Goal: Check status: Check status

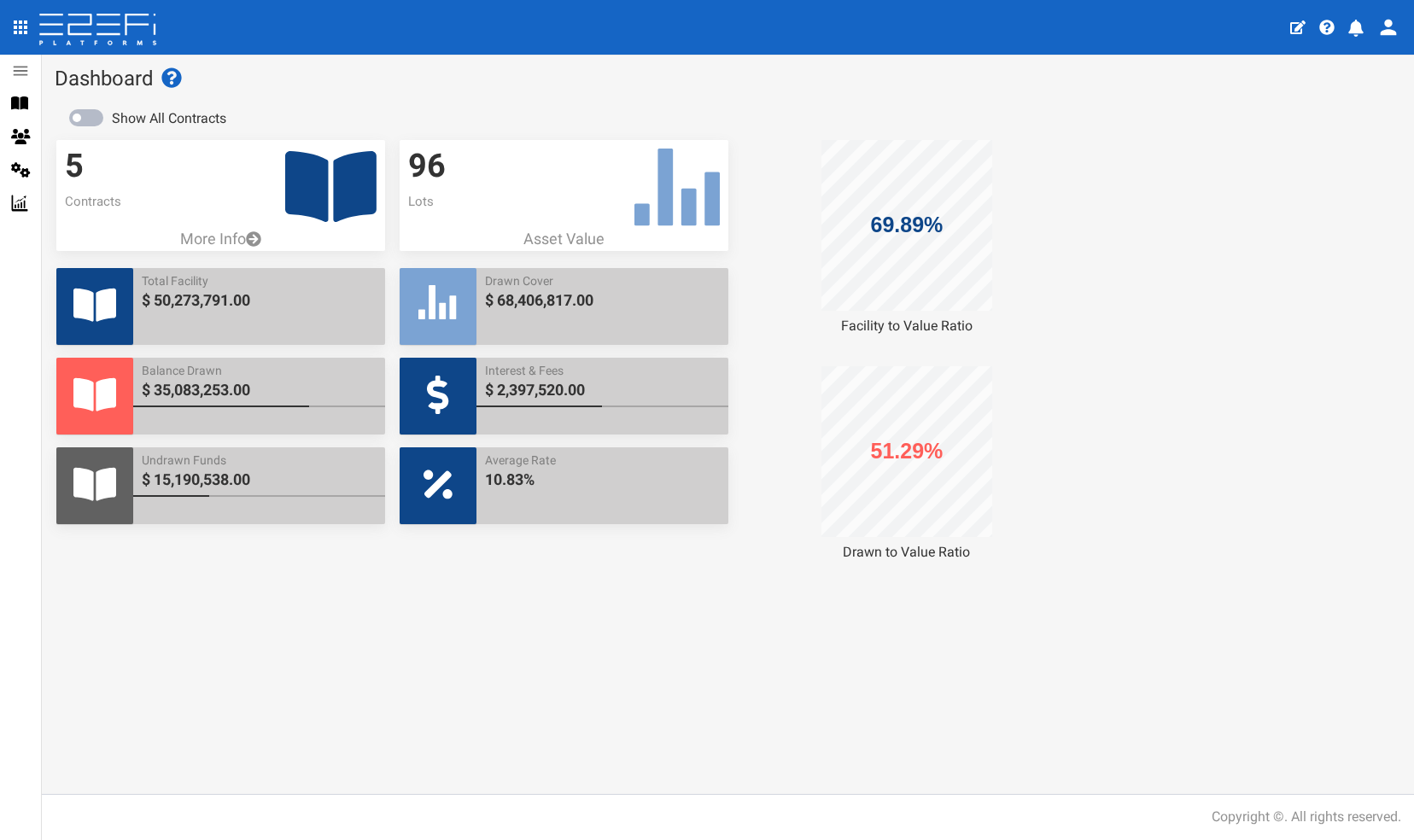
click at [306, 195] on icon at bounding box center [331, 186] width 92 height 71
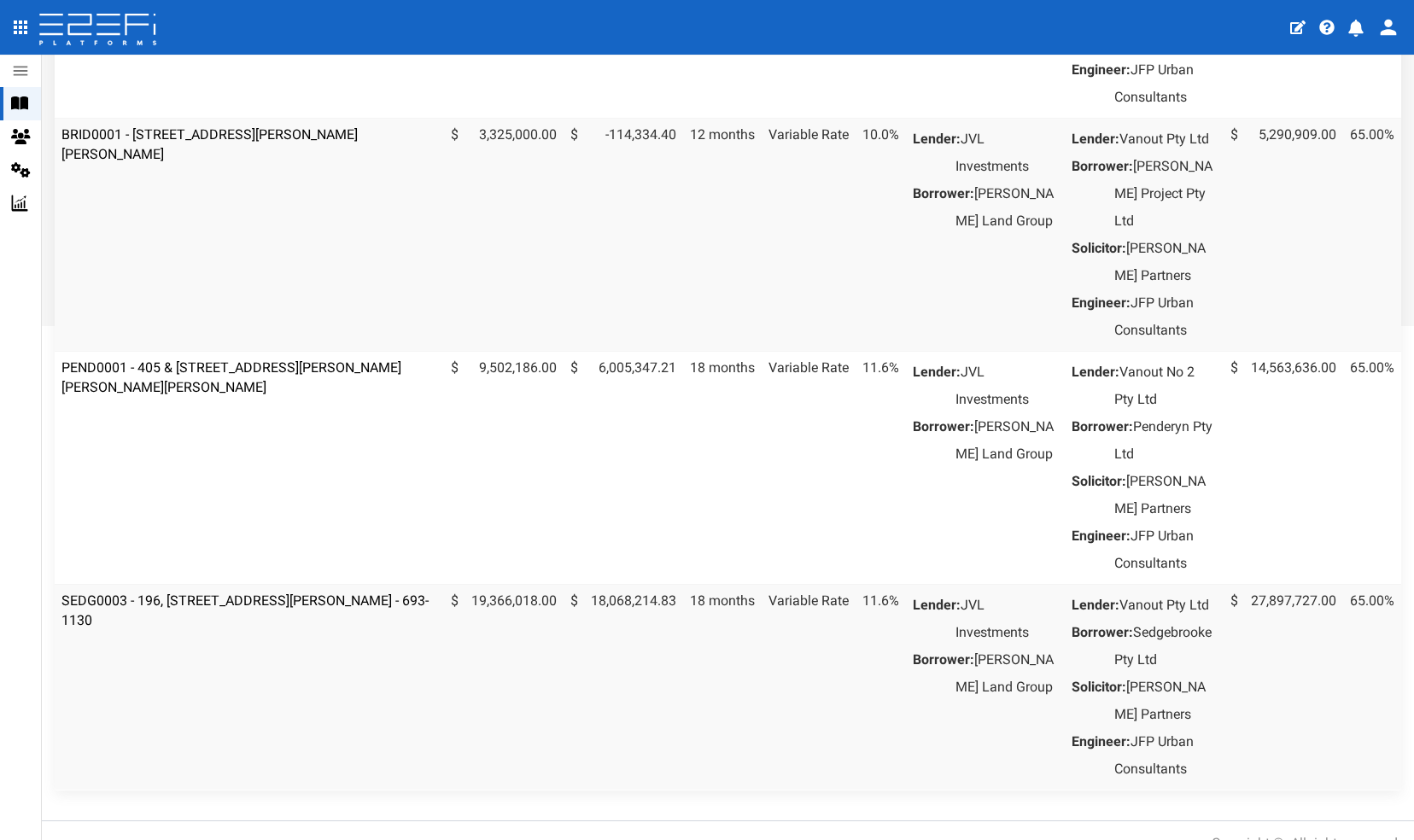
scroll to position [603, 0]
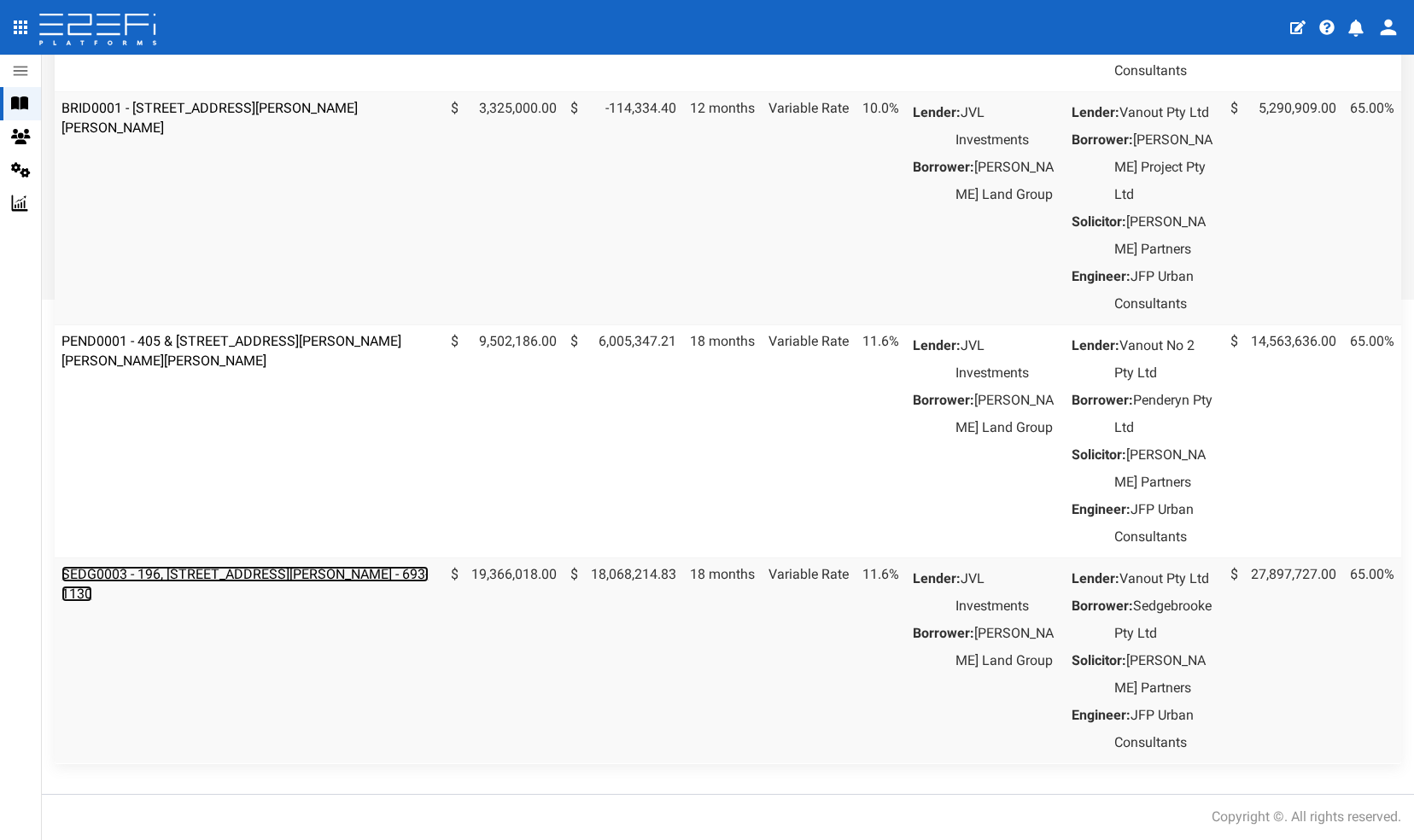
click at [256, 602] on link "SEDG0003 - 196, [STREET_ADDRESS][PERSON_NAME] - 693-1130" at bounding box center [244, 584] width 368 height 36
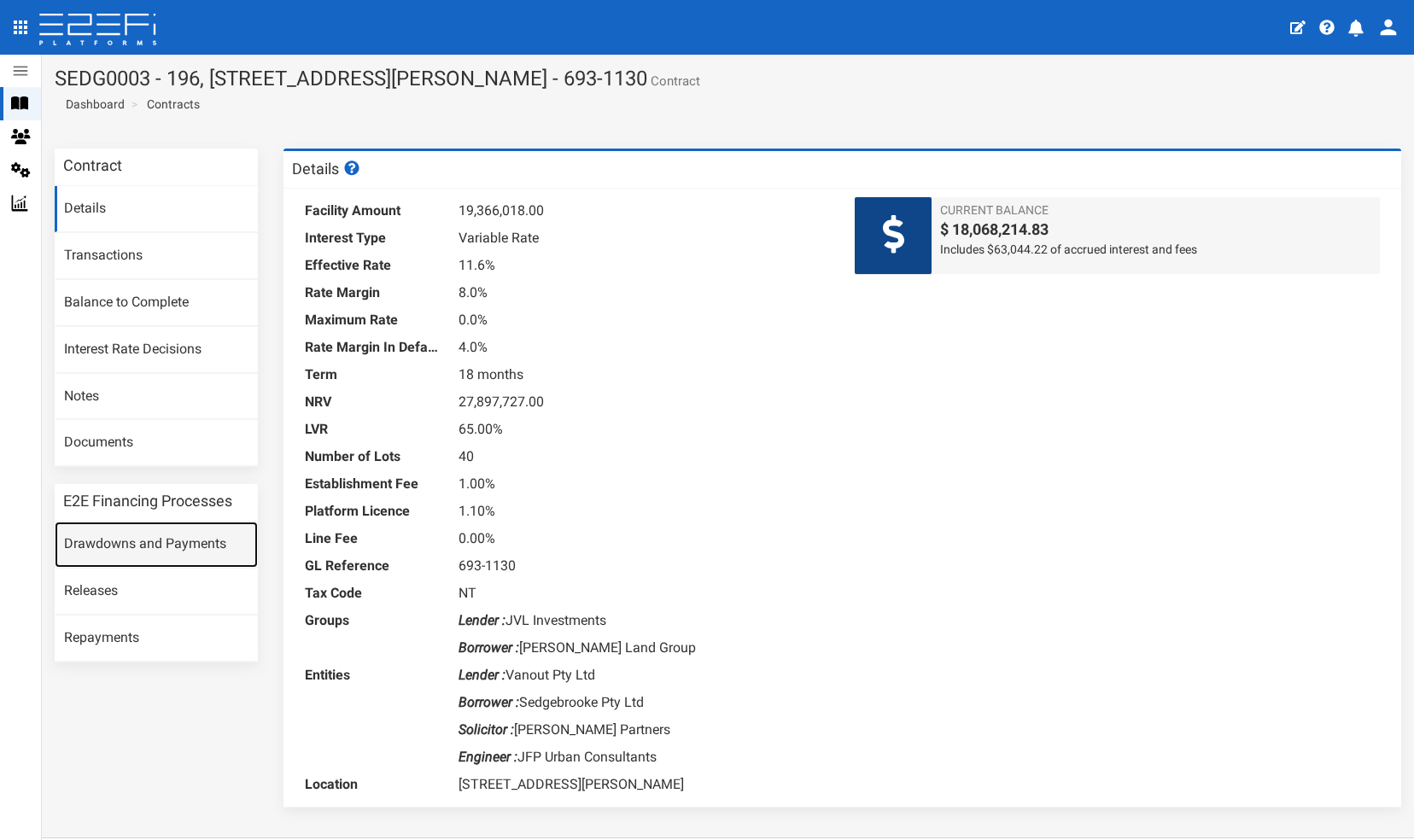
click at [110, 539] on link "Drawdowns and Payments" at bounding box center [156, 545] width 203 height 46
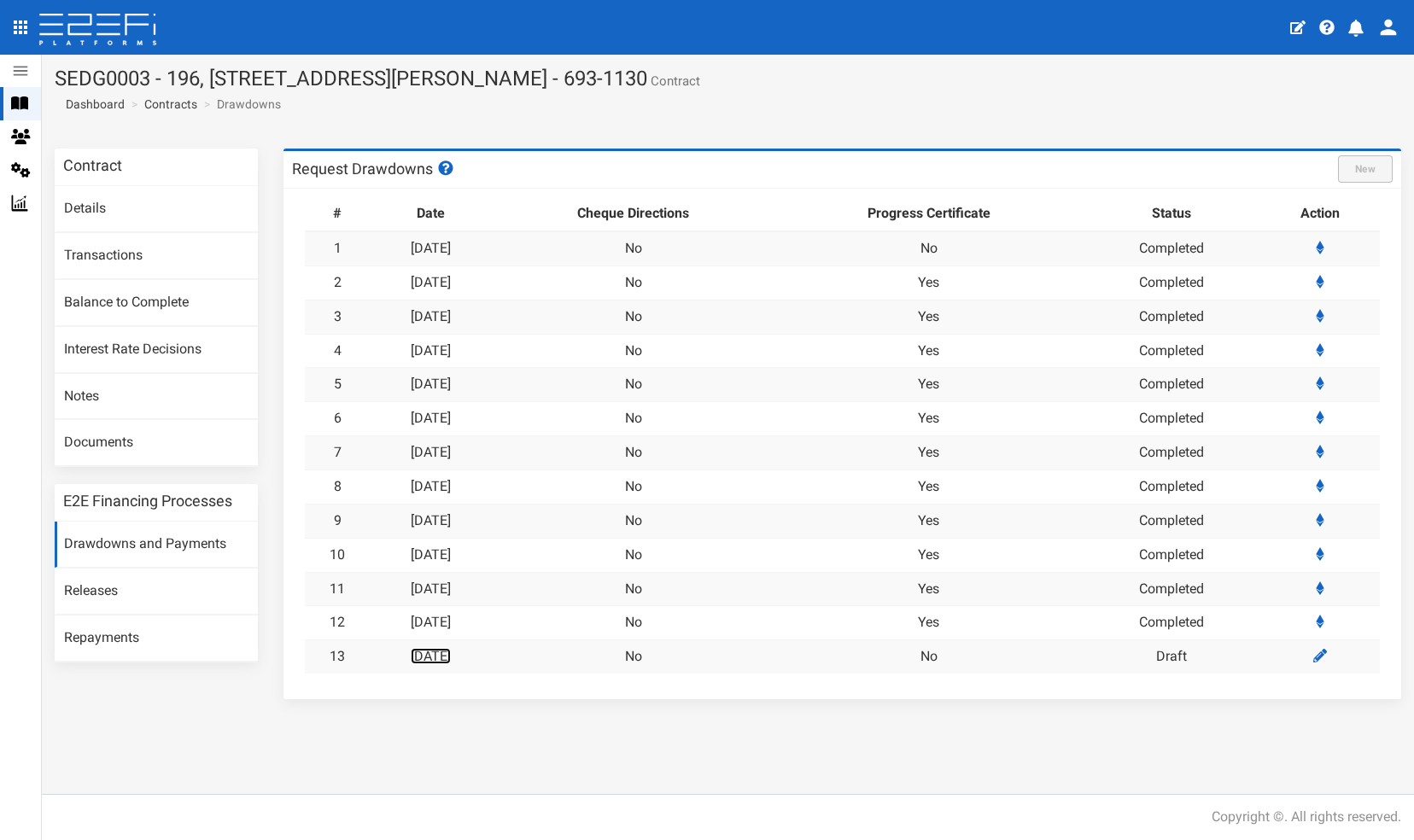
click at [451, 651] on link "12-09-2025" at bounding box center [431, 656] width 40 height 16
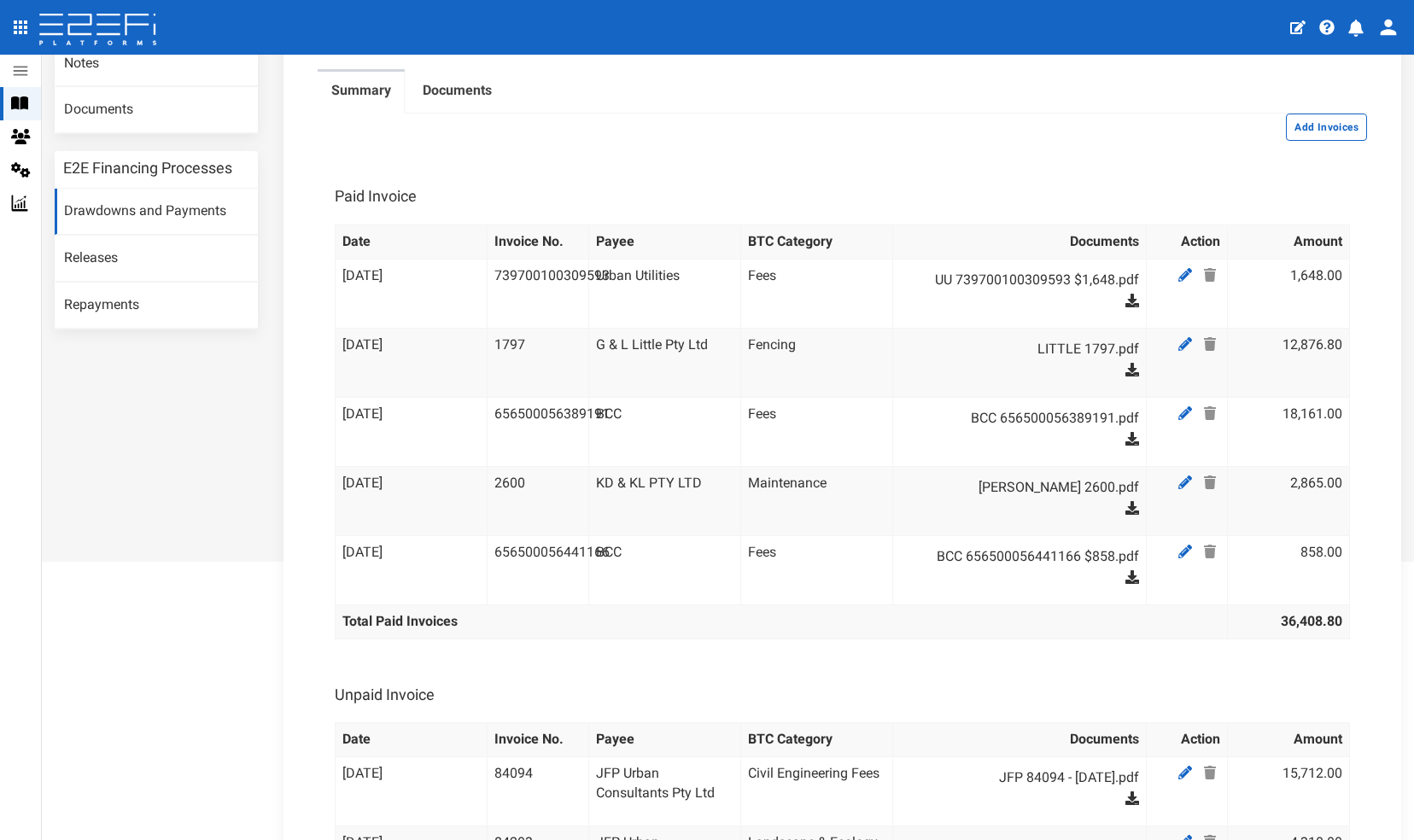
scroll to position [84, 0]
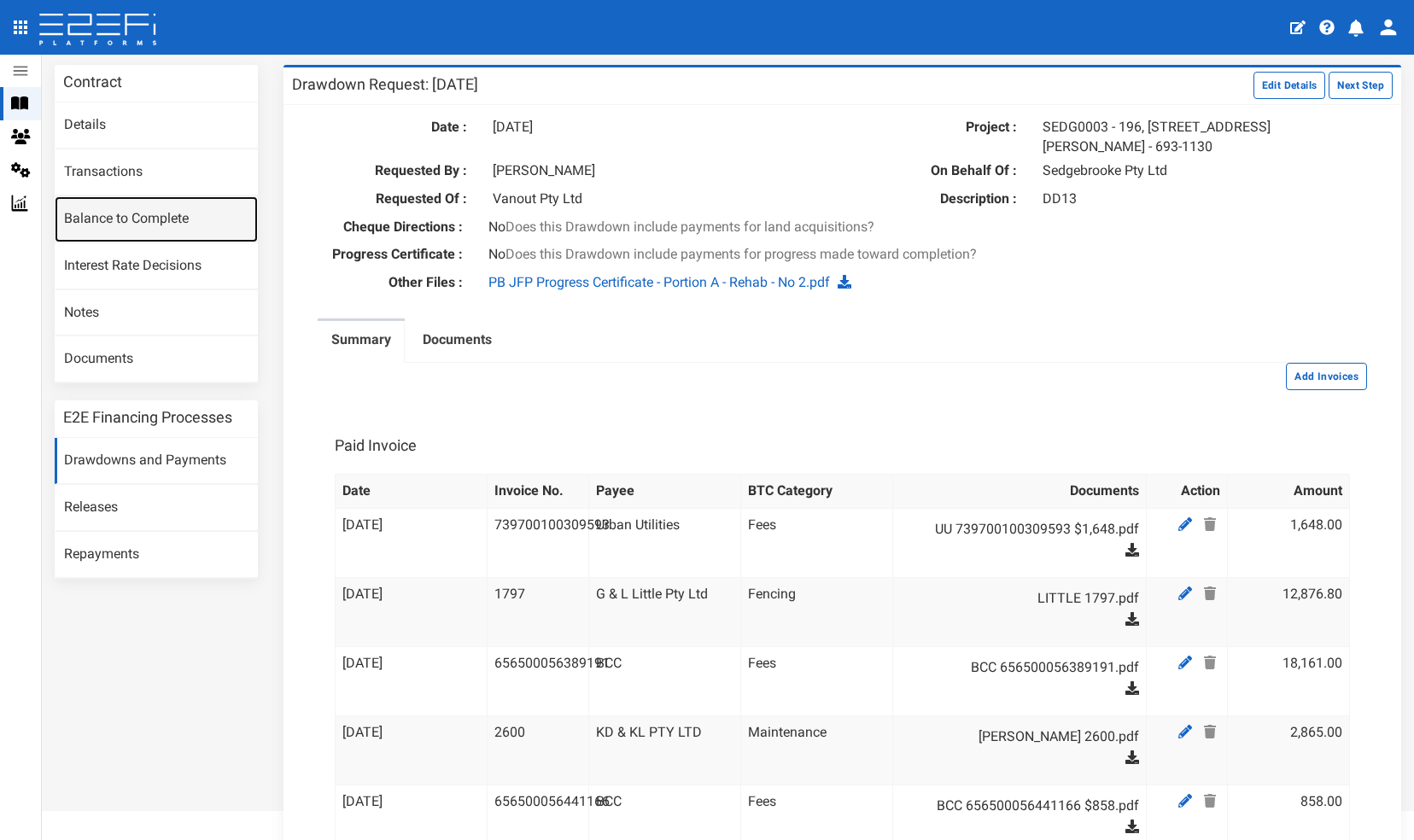
click at [108, 217] on link "Balance to Complete" at bounding box center [156, 220] width 203 height 46
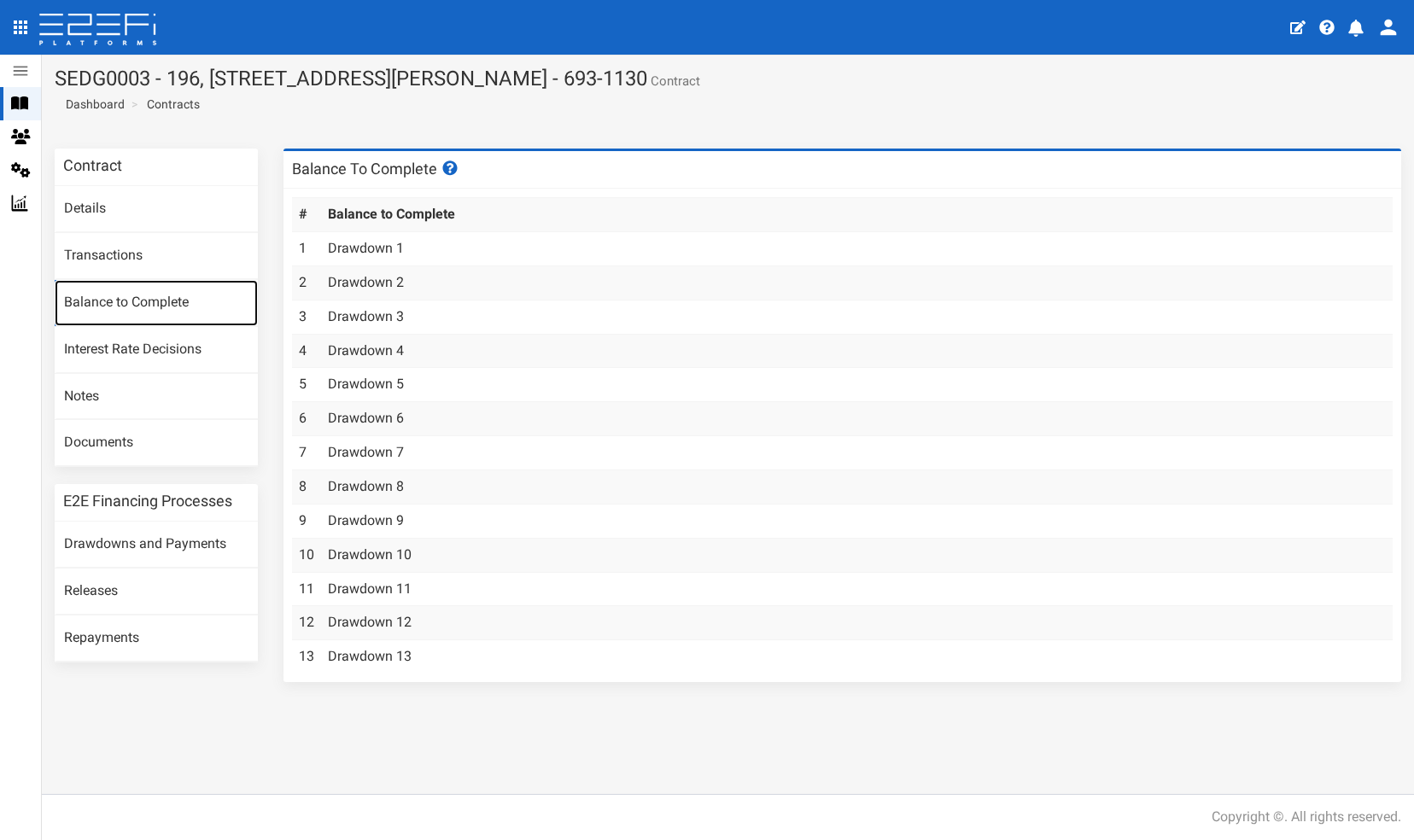
click at [107, 296] on link "Balance to Complete" at bounding box center [156, 303] width 203 height 46
click at [361, 654] on link "Drawdown 13" at bounding box center [370, 656] width 84 height 16
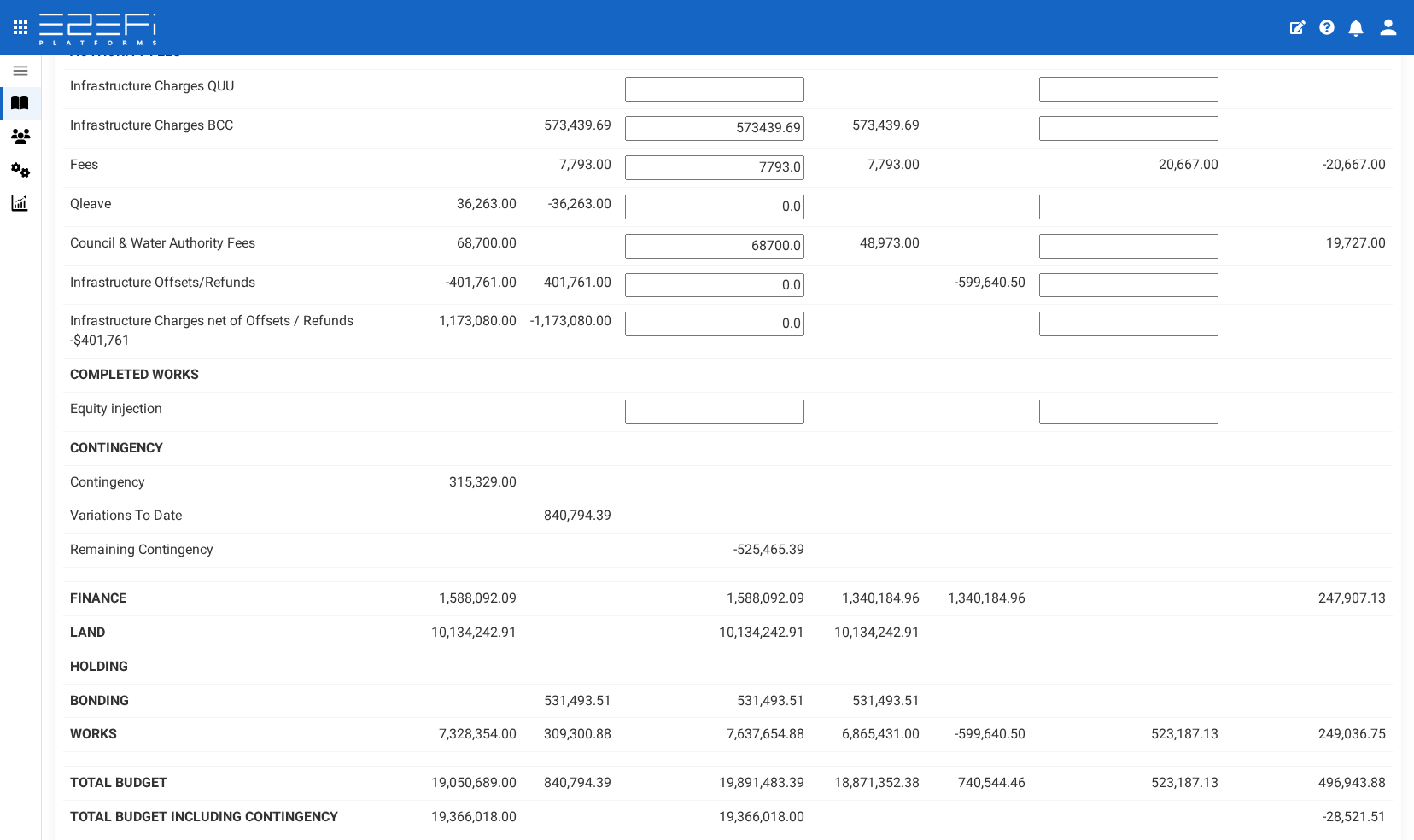
scroll to position [1525, 0]
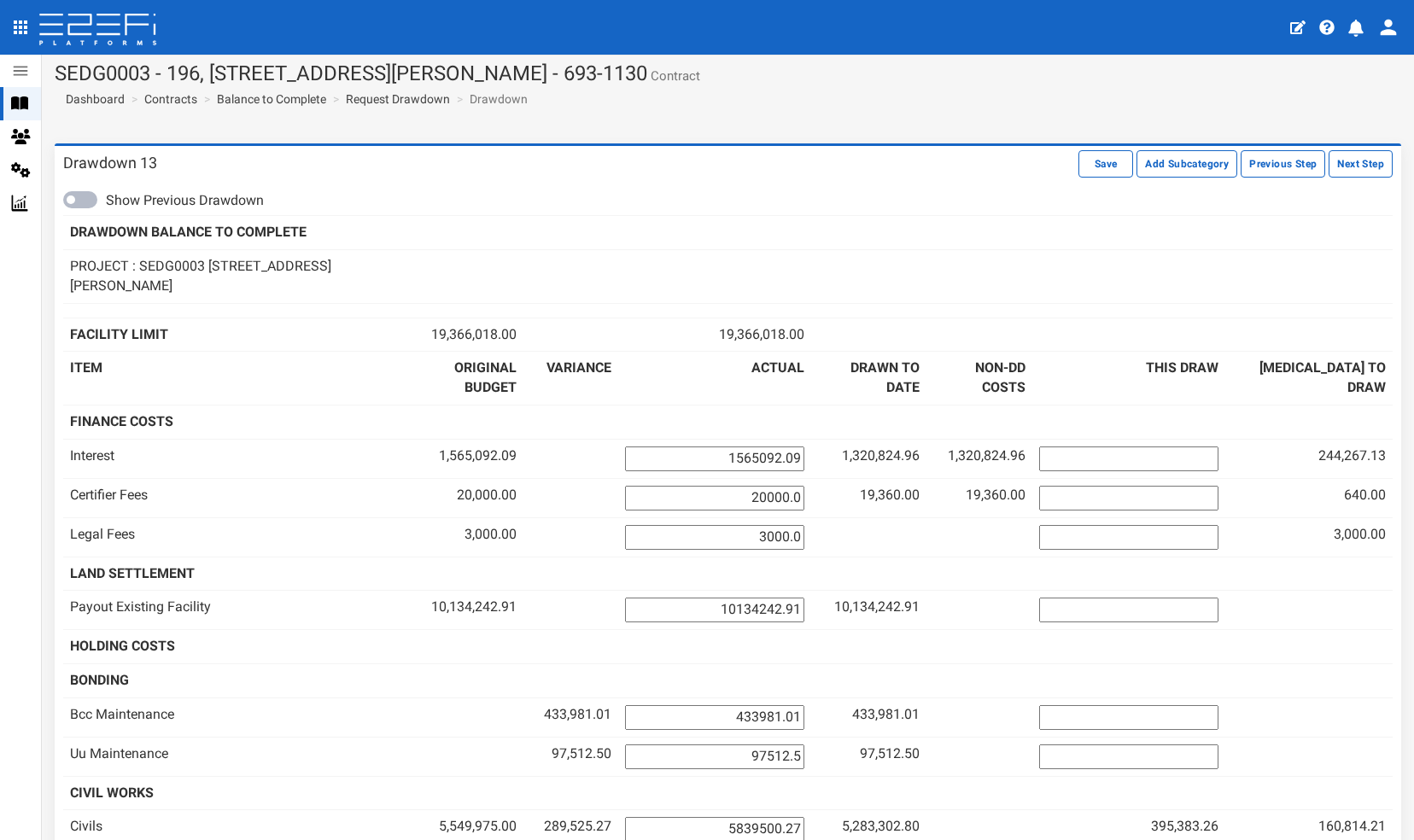
scroll to position [2, 0]
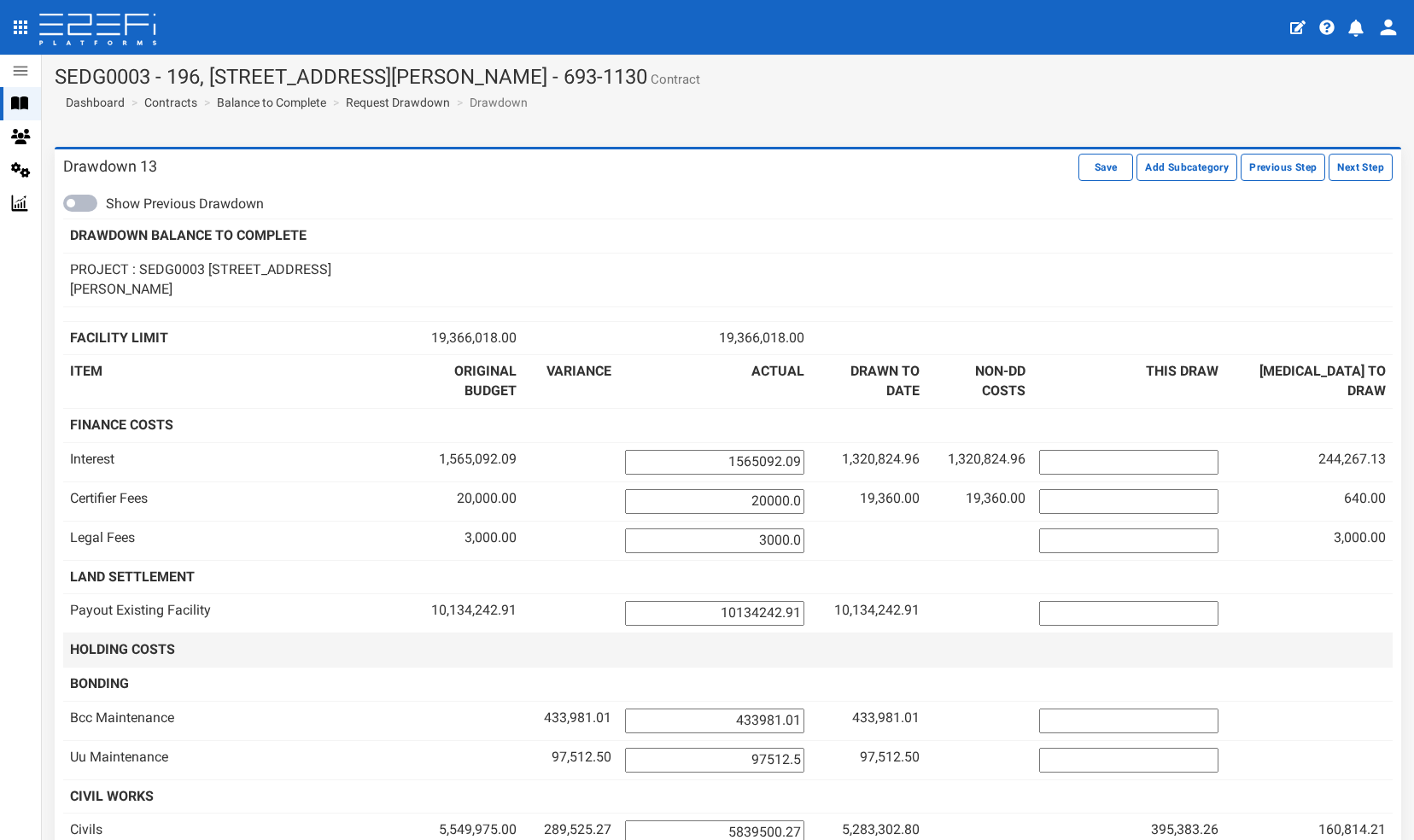
click at [1327, 634] on td at bounding box center [1309, 651] width 167 height 34
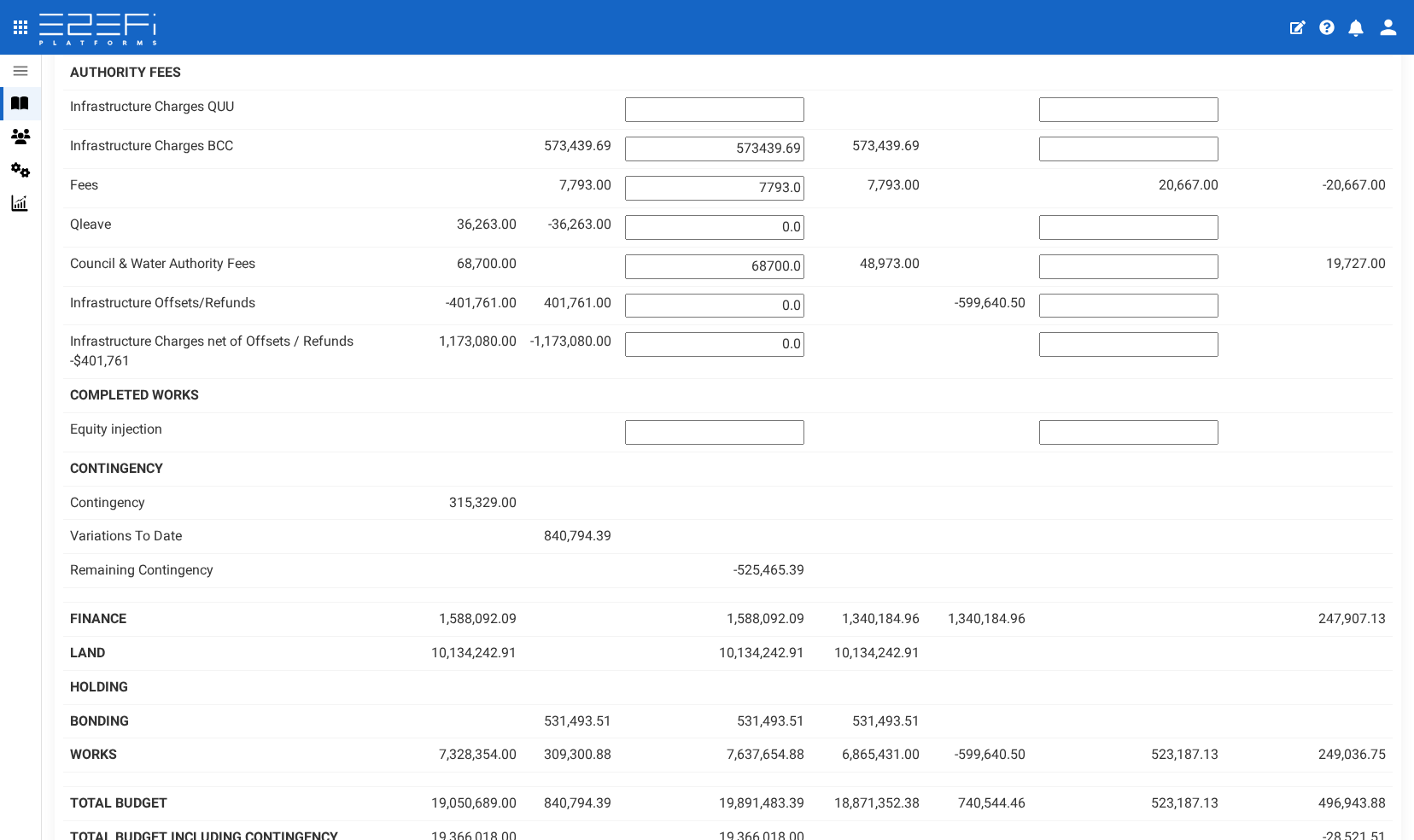
scroll to position [1527, 0]
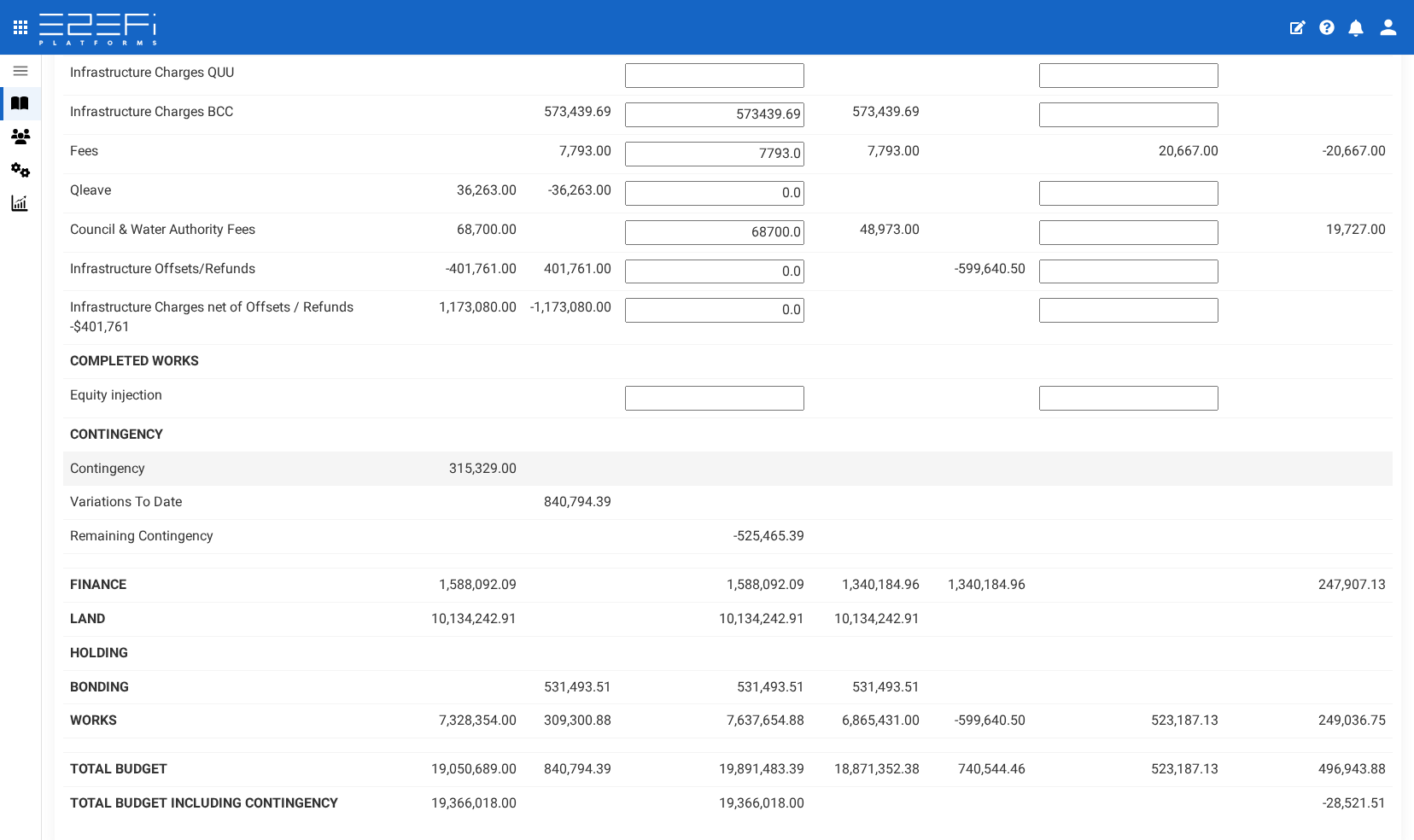
drag, startPoint x: 1392, startPoint y: 290, endPoint x: 871, endPoint y: 393, distance: 531.1
click at [871, 452] on td at bounding box center [869, 469] width 115 height 34
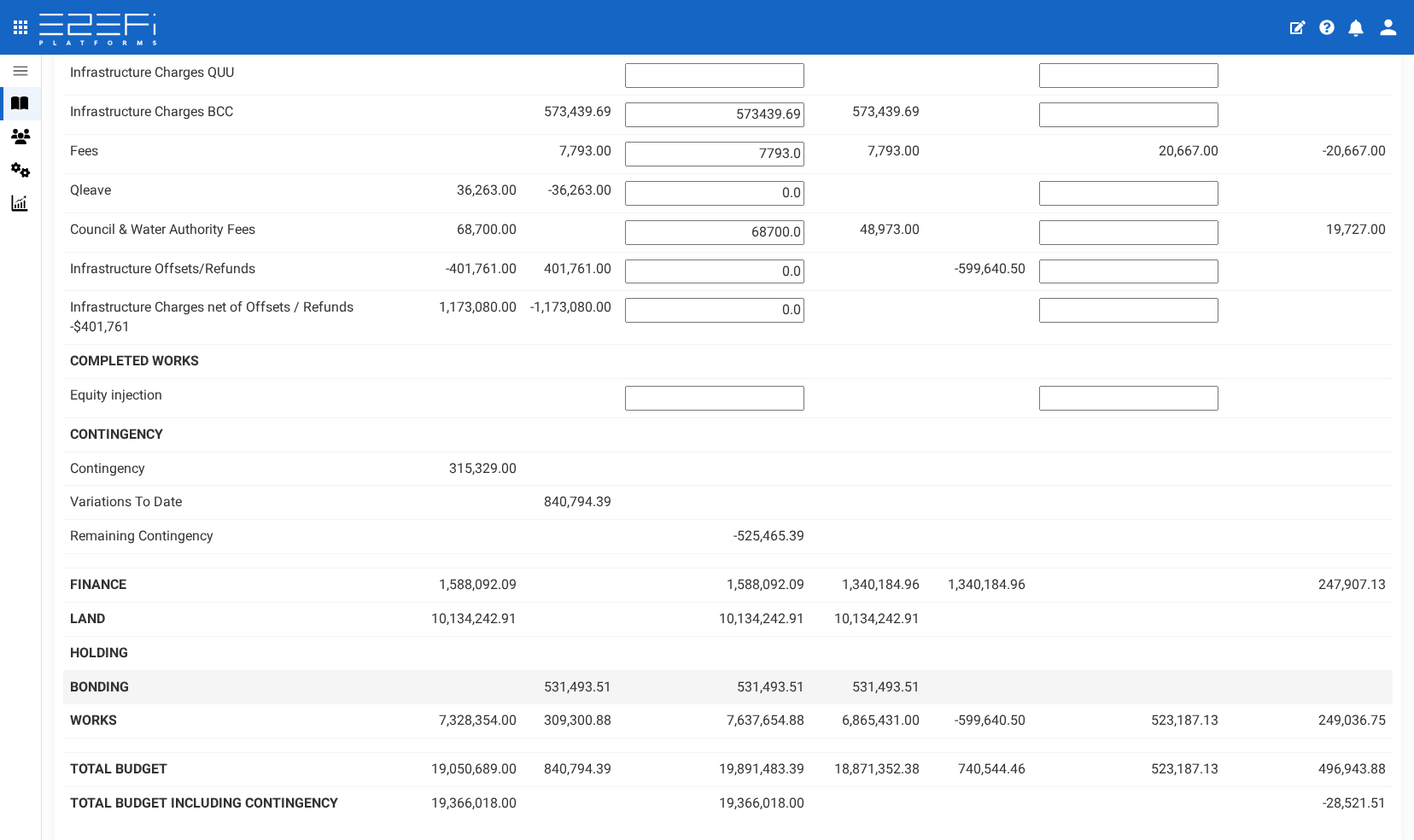
drag, startPoint x: 1405, startPoint y: 584, endPoint x: 1300, endPoint y: 606, distance: 107.3
click at [1300, 670] on td at bounding box center [1309, 687] width 167 height 34
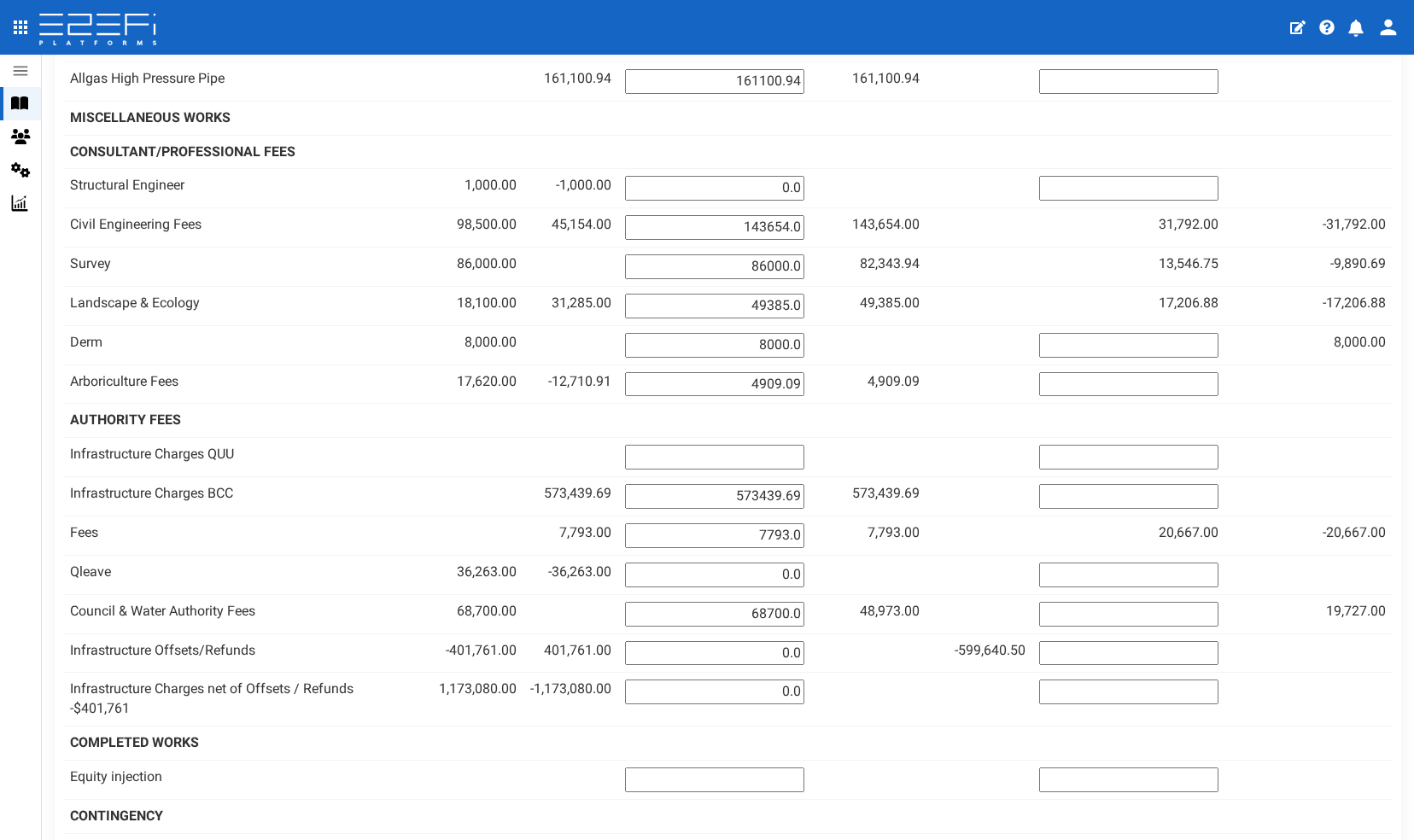
scroll to position [1147, 0]
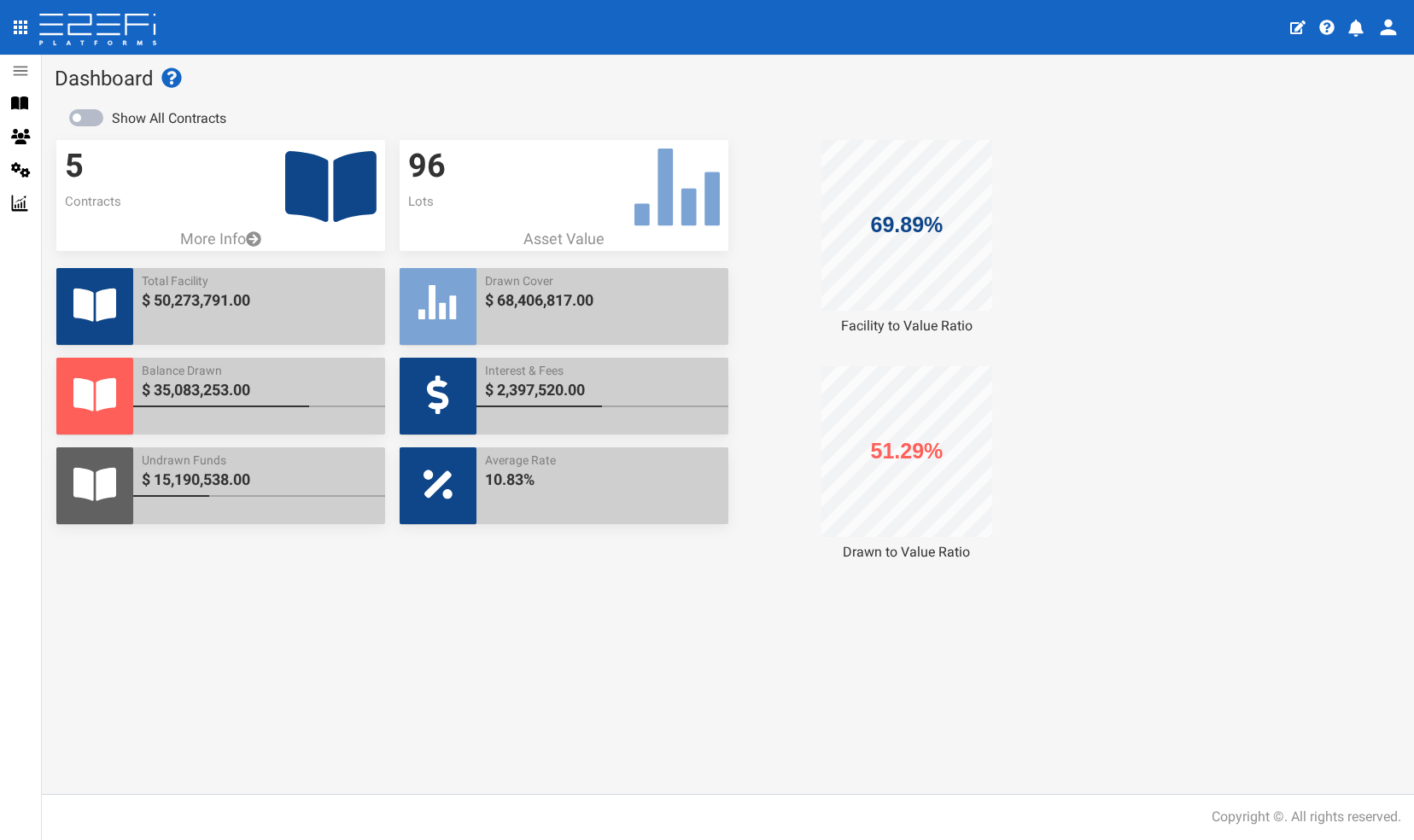
click at [313, 175] on icon at bounding box center [331, 186] width 92 height 71
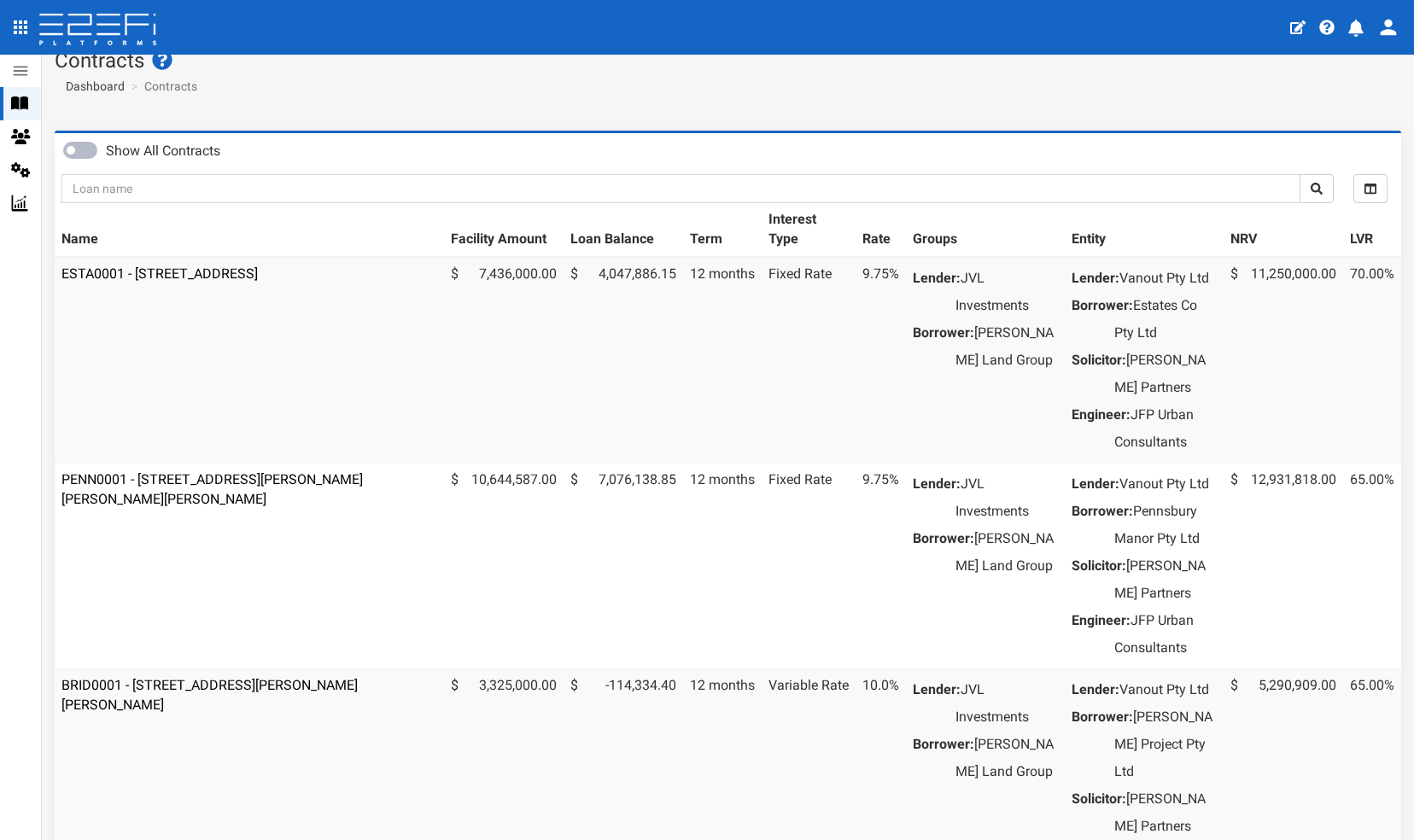
scroll to position [34, 0]
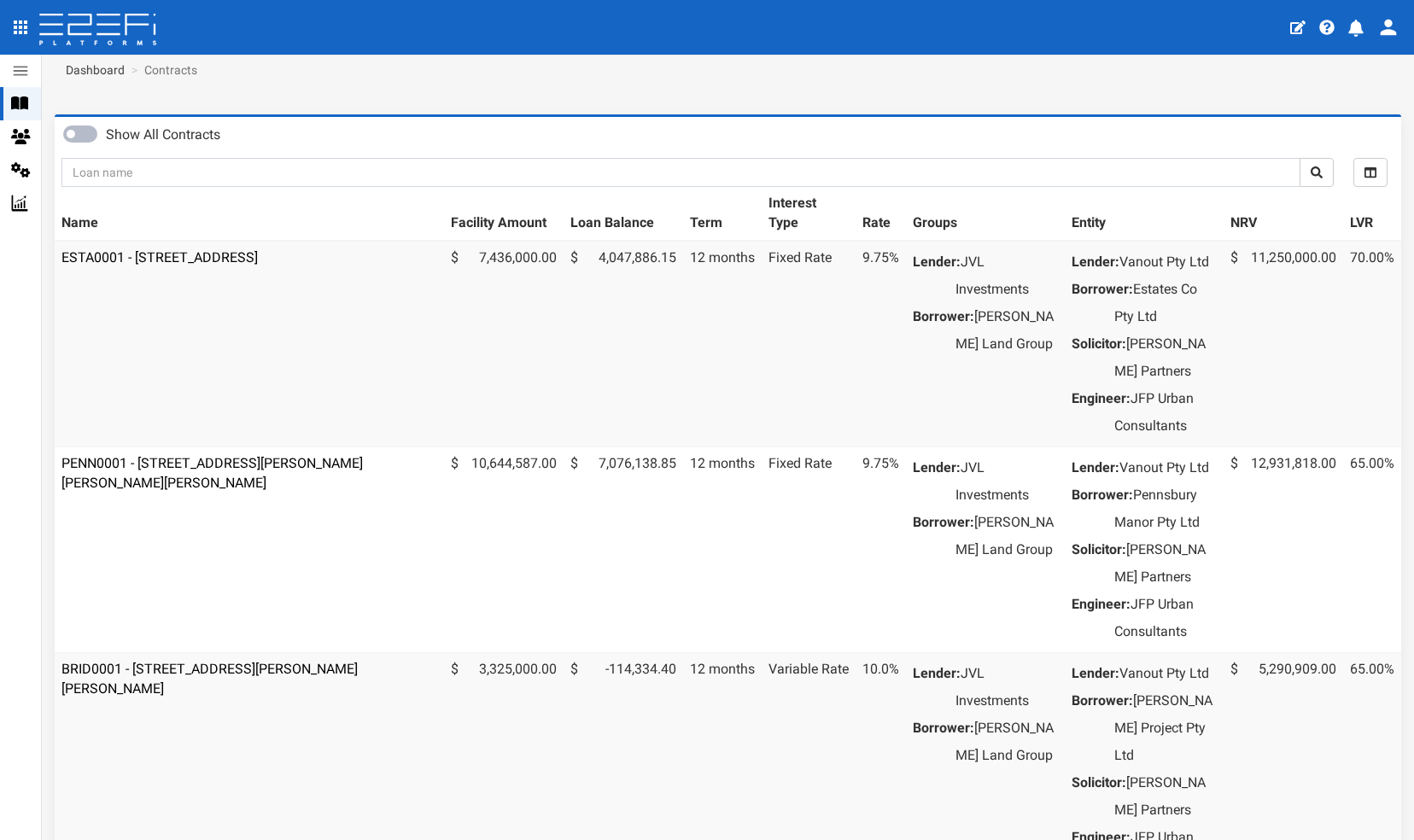
drag, startPoint x: 1403, startPoint y: 827, endPoint x: 961, endPoint y: 654, distance: 474.7
click at [961, 652] on td "Lender: JVL Investments Borrower: [PERSON_NAME] Land Group" at bounding box center [985, 550] width 158 height 206
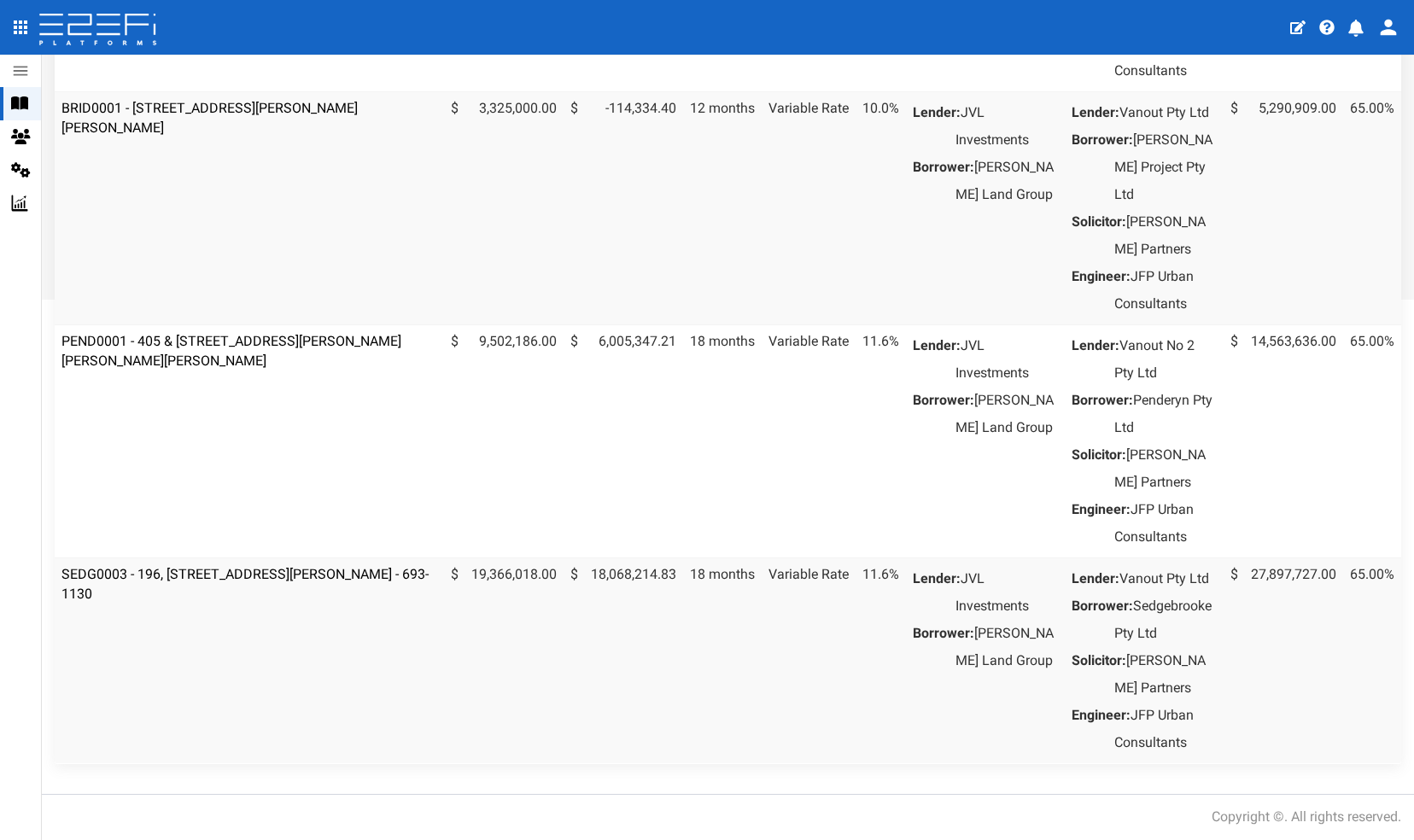
scroll to position [649, 0]
click at [240, 602] on link "SEDG0003 - 196, [STREET_ADDRESS][PERSON_NAME] - 693-1130" at bounding box center [244, 584] width 368 height 36
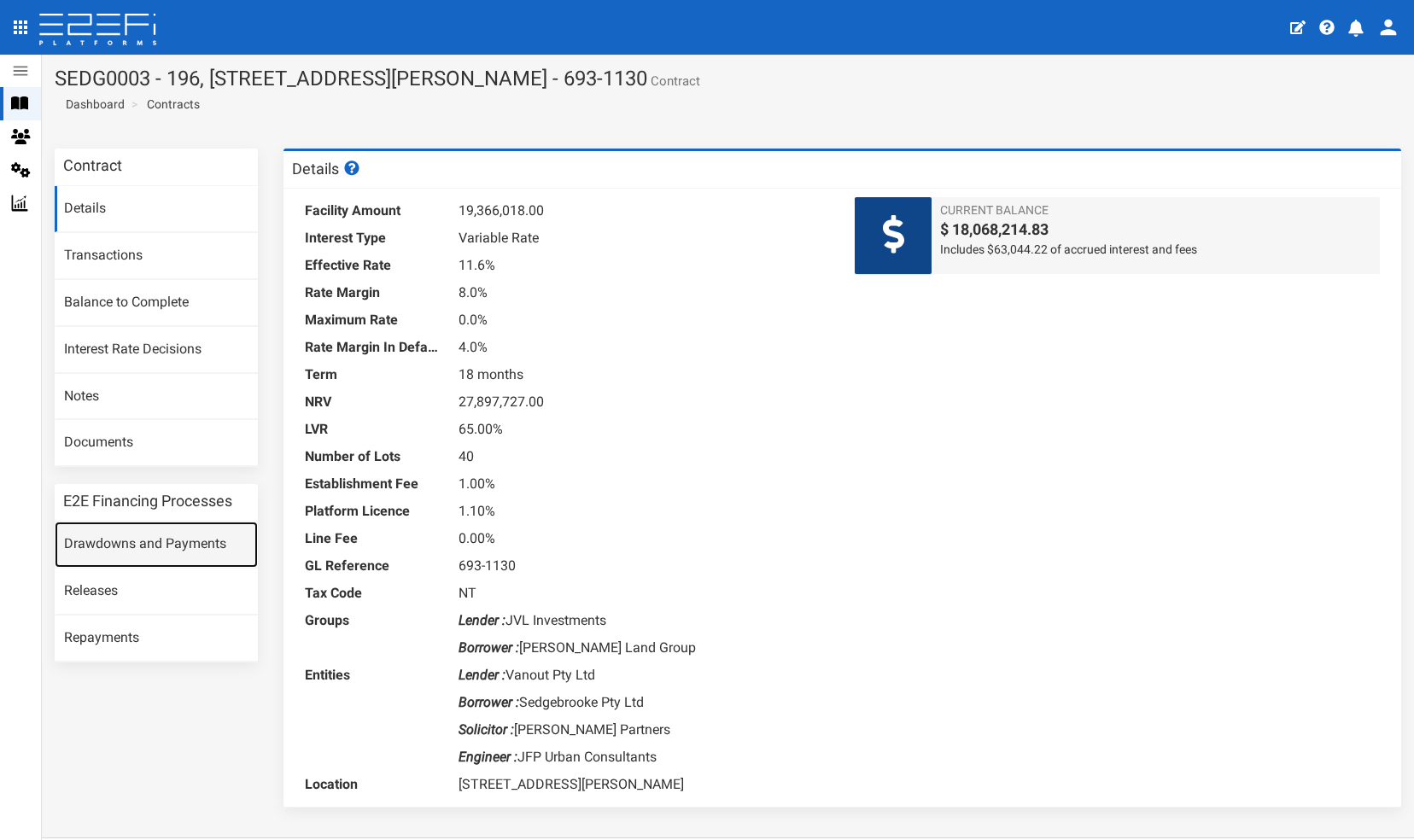
click at [126, 543] on link "Drawdowns and Payments" at bounding box center [156, 545] width 203 height 46
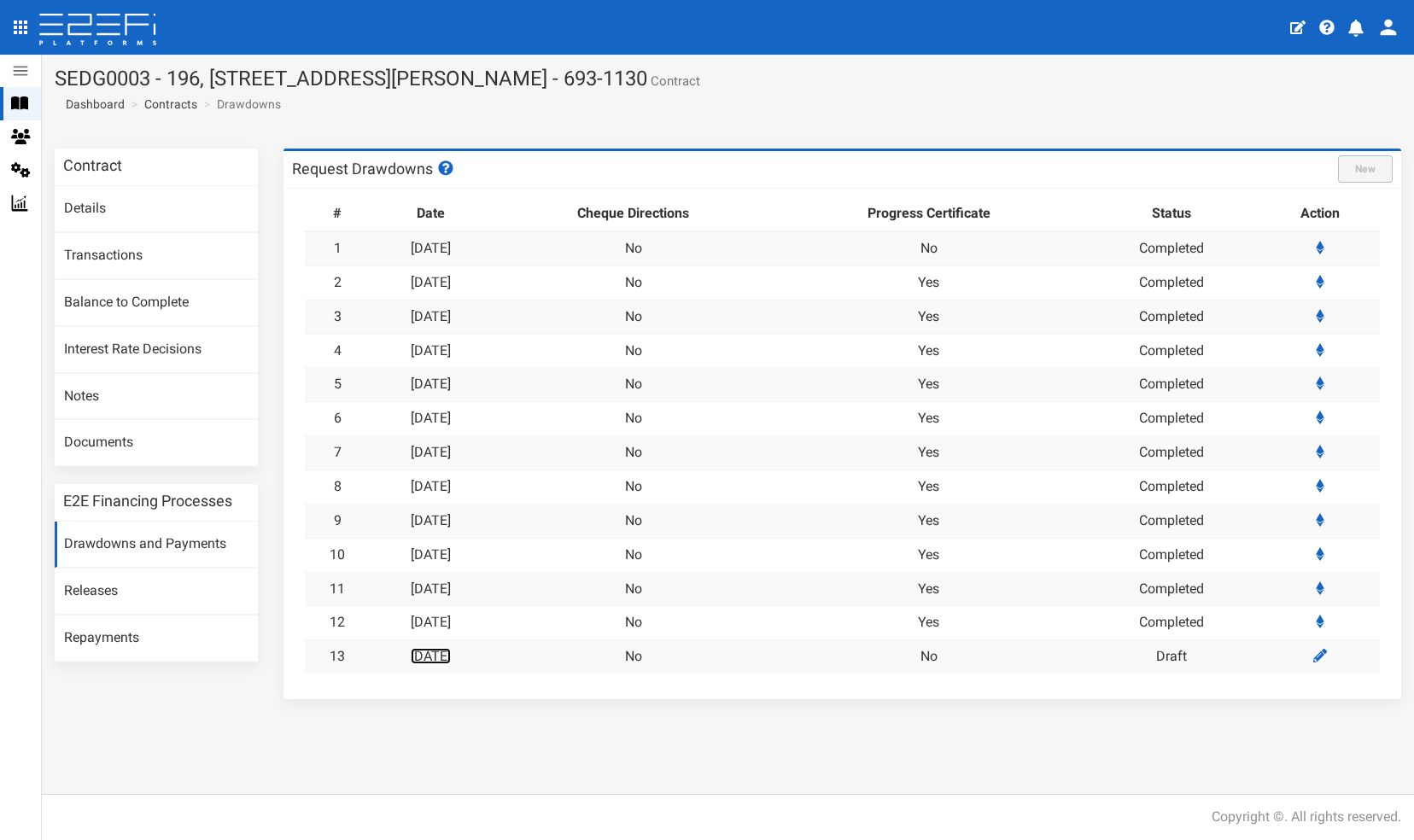
click at [451, 651] on link "[DATE]" at bounding box center [431, 656] width 40 height 16
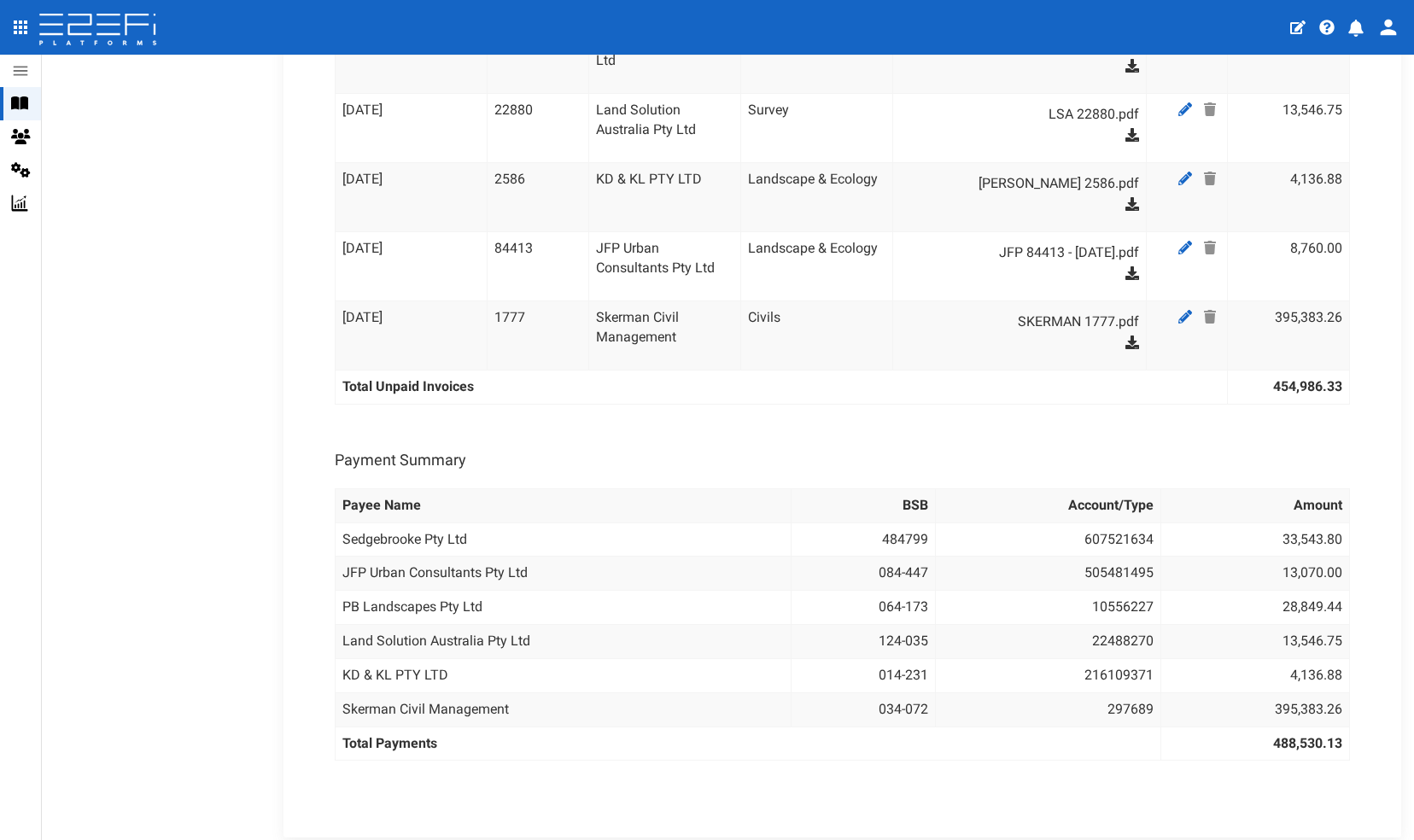
scroll to position [1092, 0]
drag, startPoint x: 1405, startPoint y: 580, endPoint x: 965, endPoint y: 473, distance: 452.8
click at [965, 477] on div "Payee Name BSB Account/Type Amount Sedgebrooke Pty Ltd 484799 607521634 33,543.…" at bounding box center [843, 622] width 1033 height 290
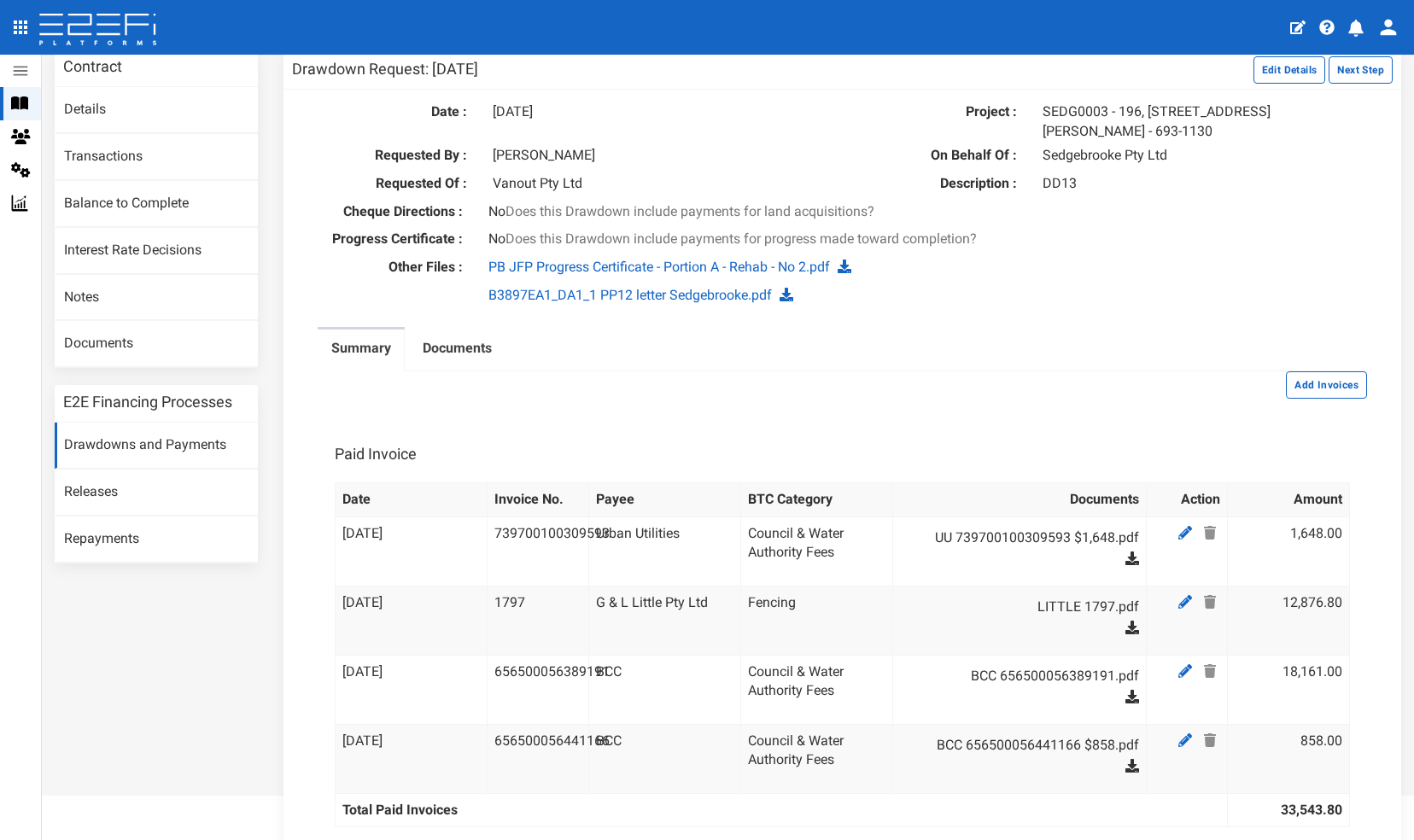
scroll to position [0, 0]
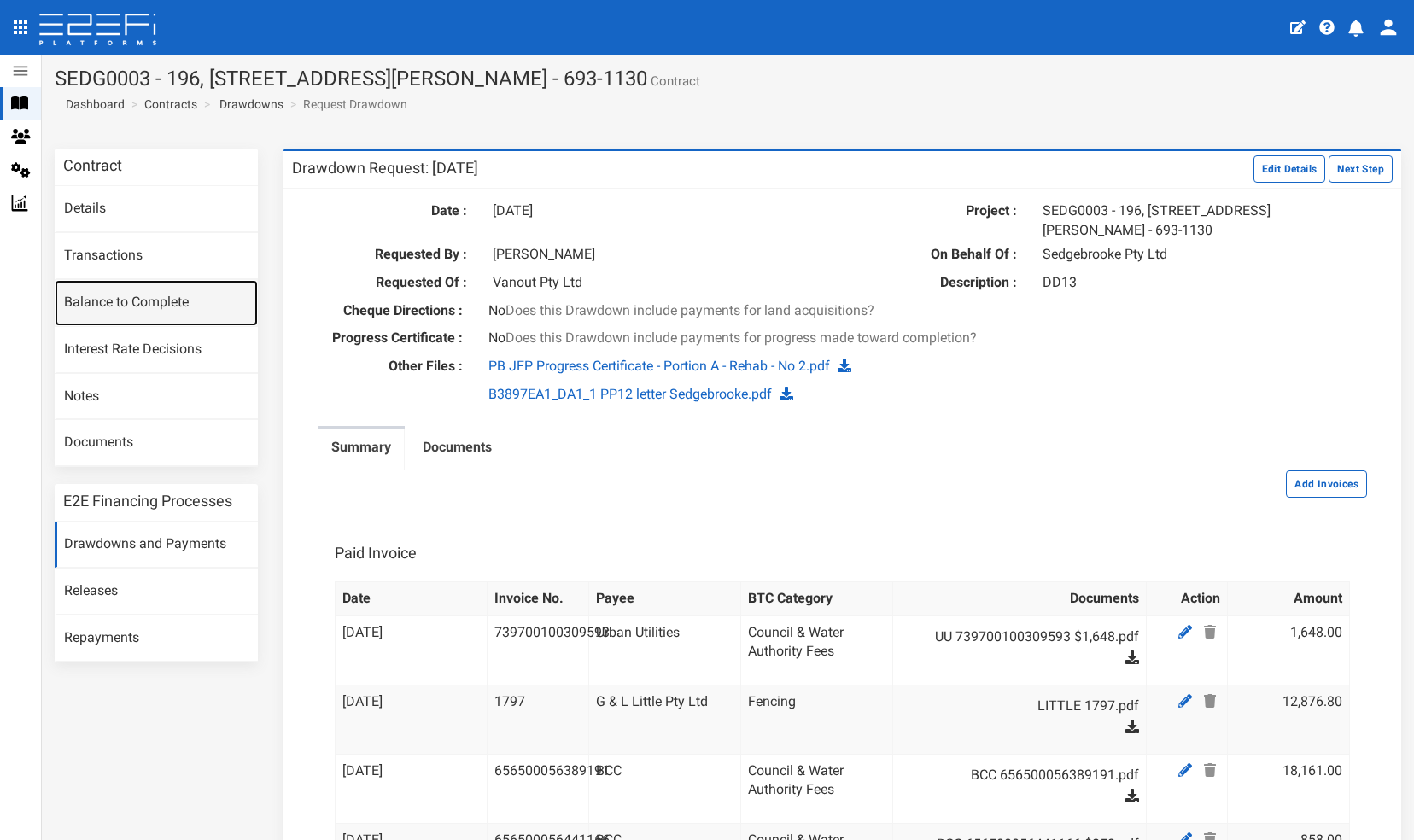
click at [97, 299] on link "Balance to Complete" at bounding box center [156, 303] width 203 height 46
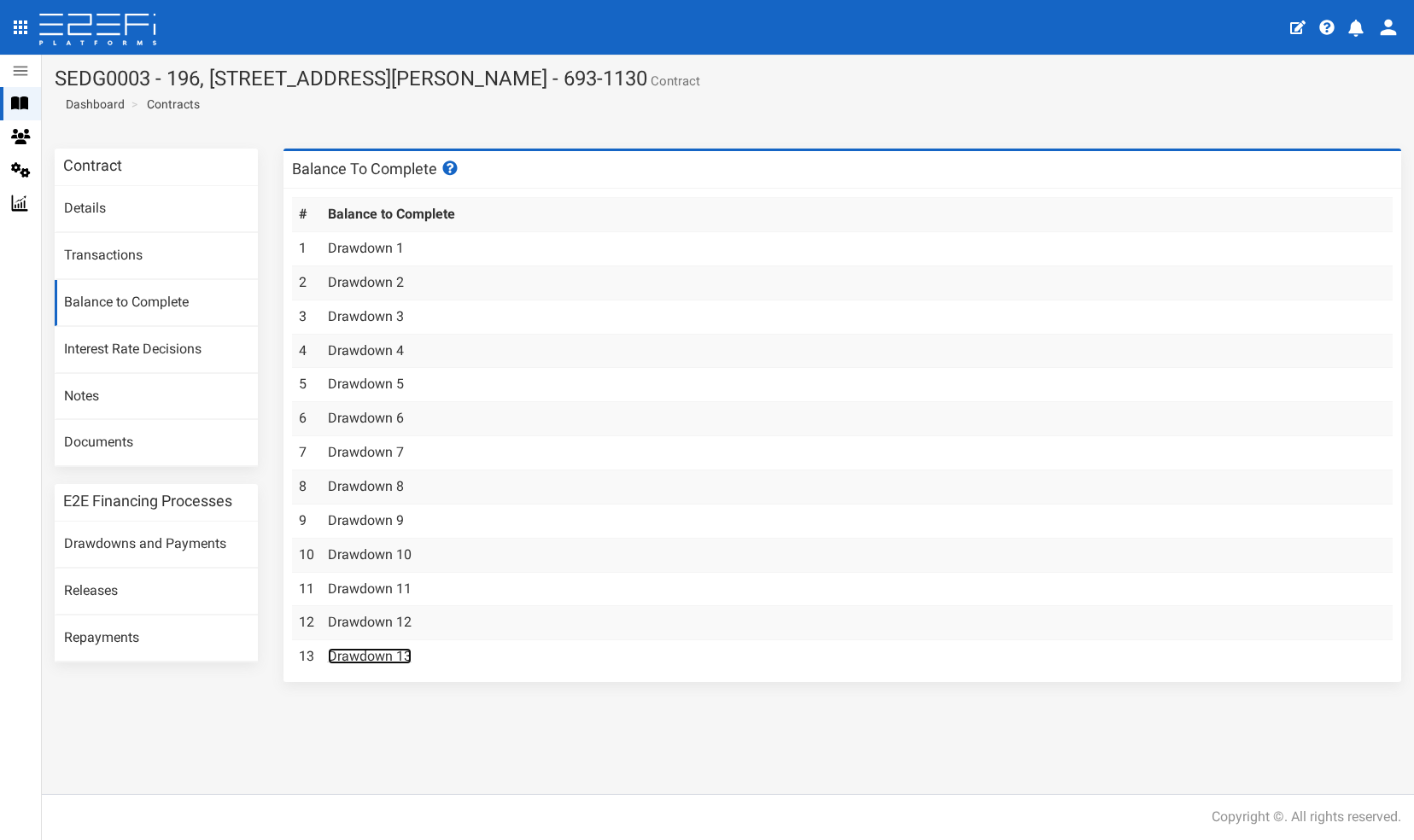
click at [369, 654] on link "Drawdown 13" at bounding box center [370, 656] width 84 height 16
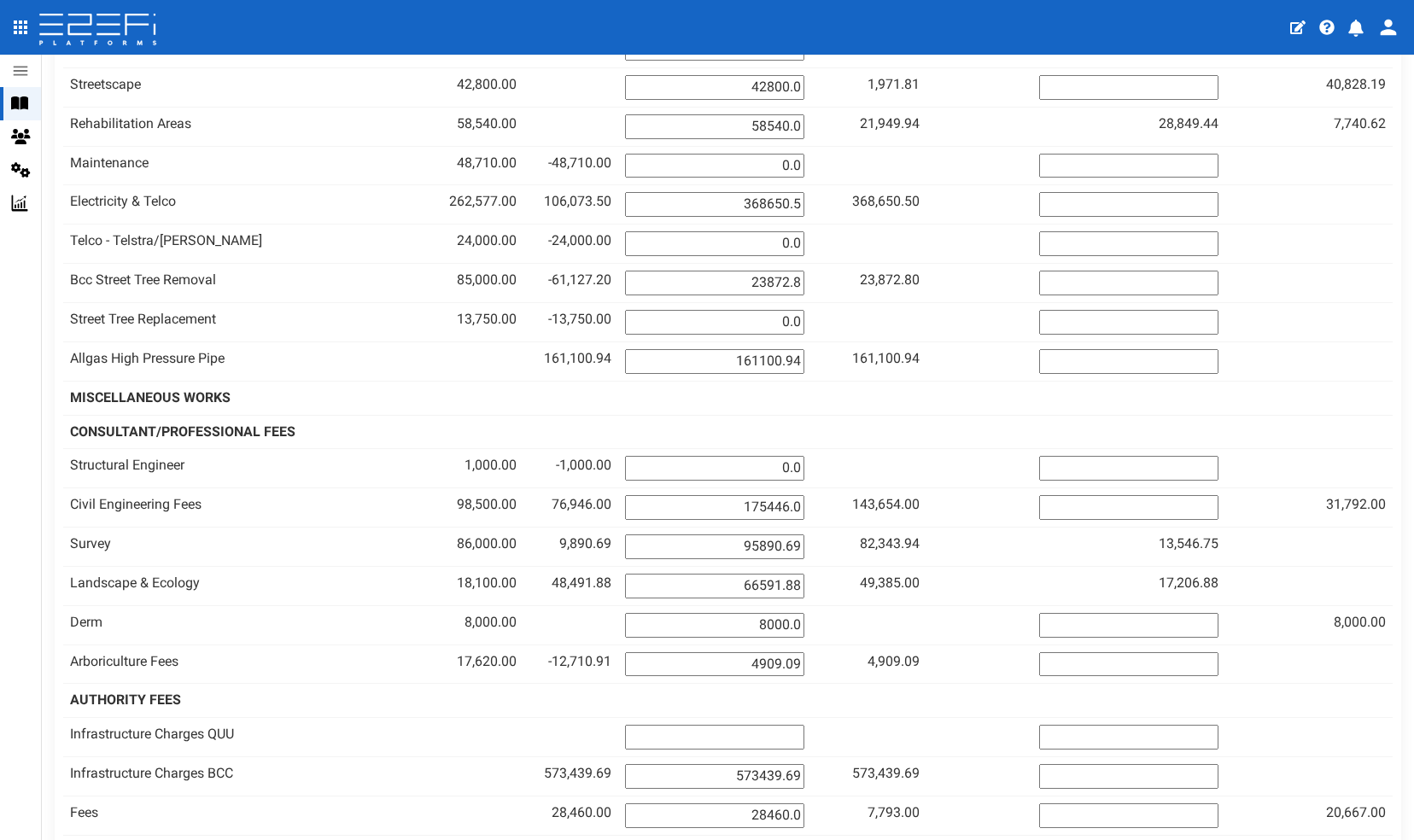
scroll to position [830, 0]
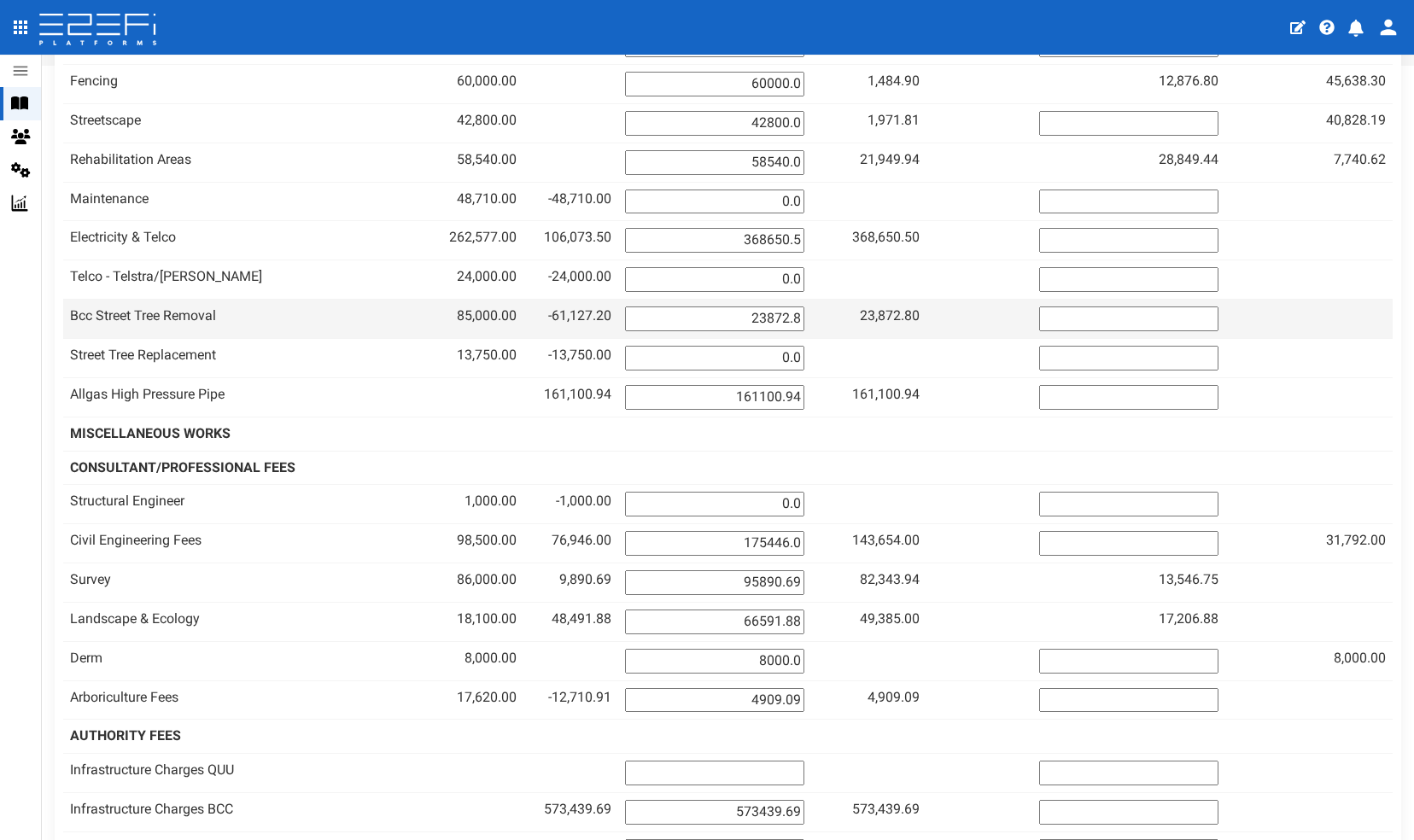
drag, startPoint x: 1405, startPoint y: 359, endPoint x: 1033, endPoint y: 287, distance: 378.9
click at [1033, 300] on td at bounding box center [981, 319] width 107 height 39
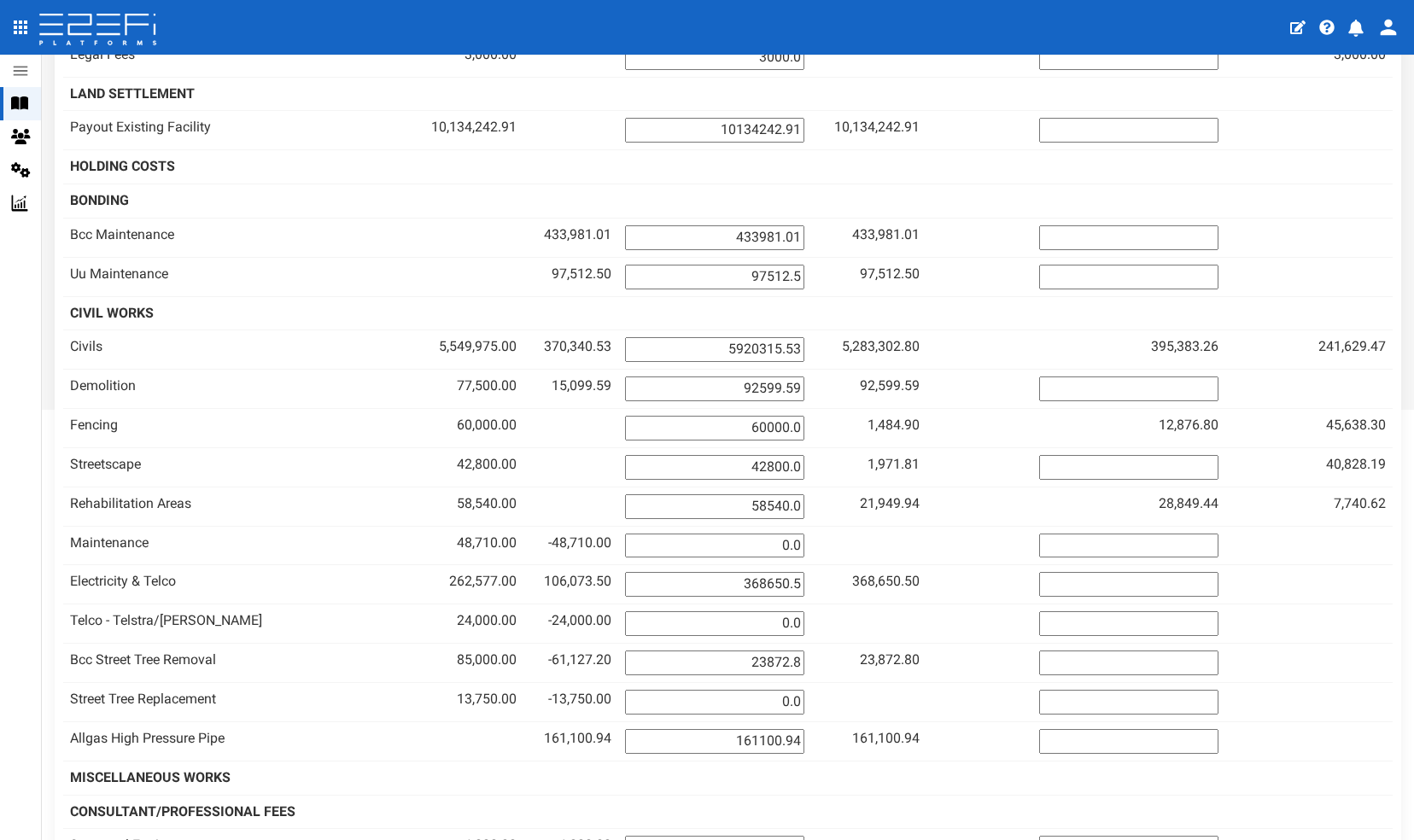
scroll to position [473, 0]
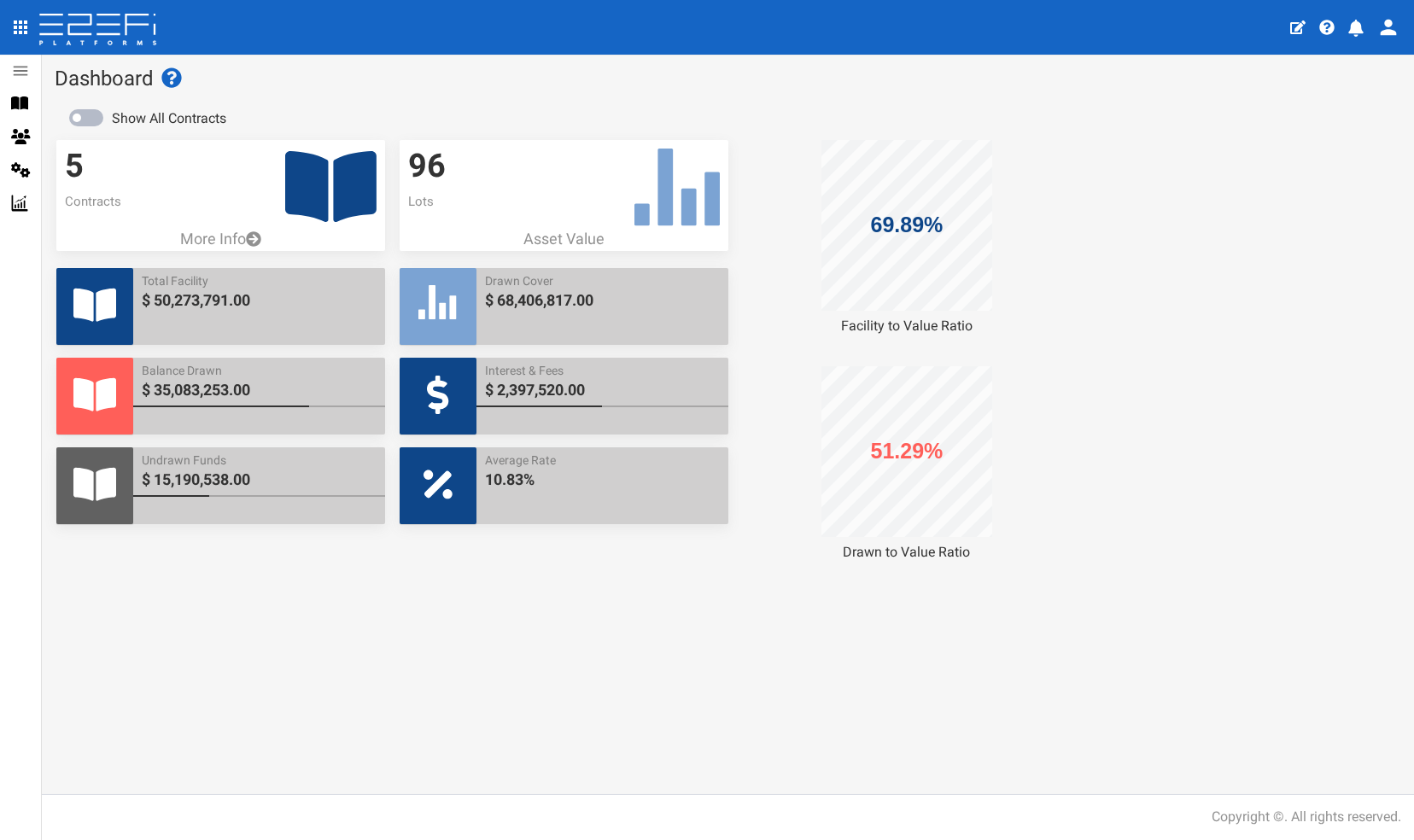
click at [310, 176] on icon at bounding box center [331, 186] width 92 height 71
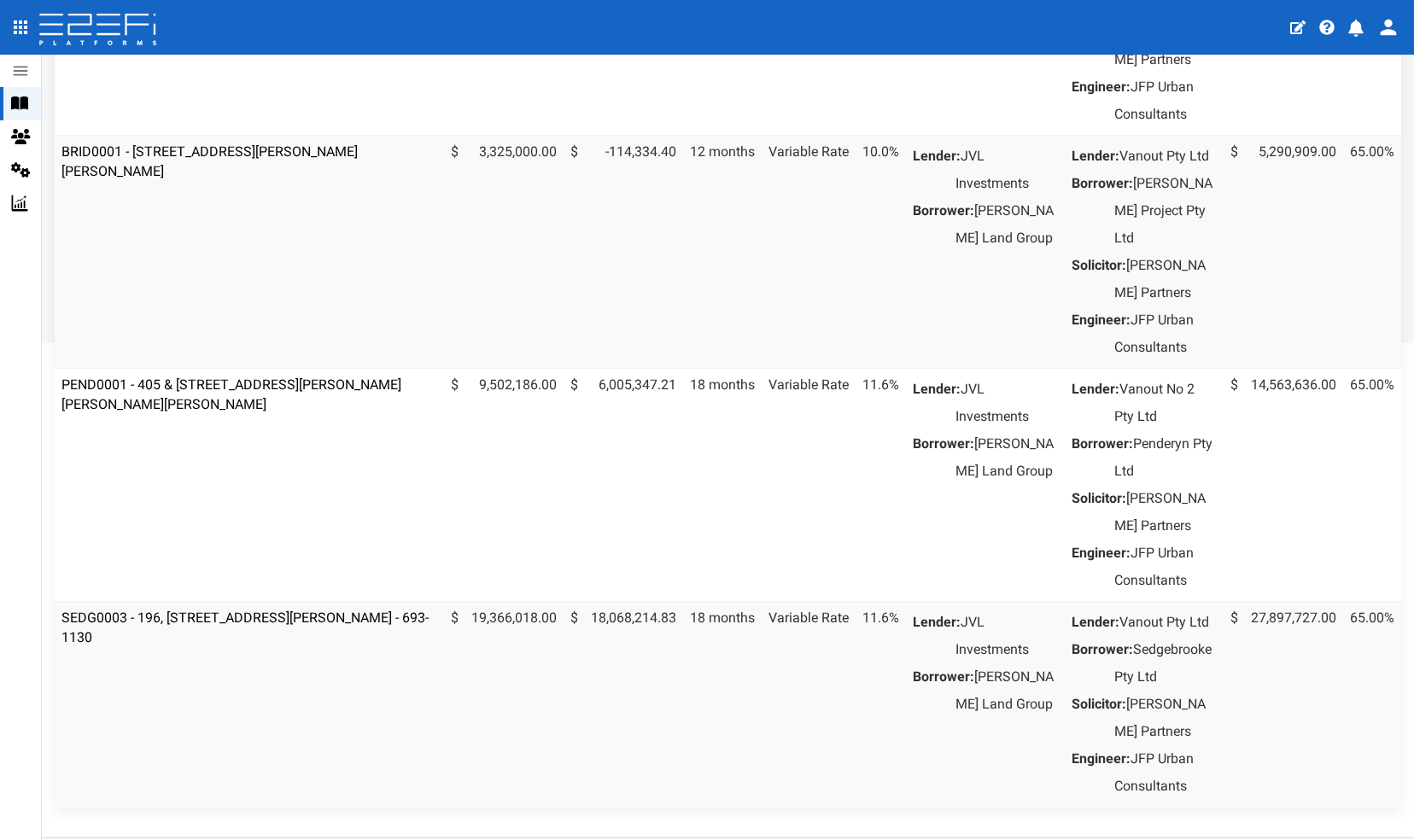
scroll to position [557, 0]
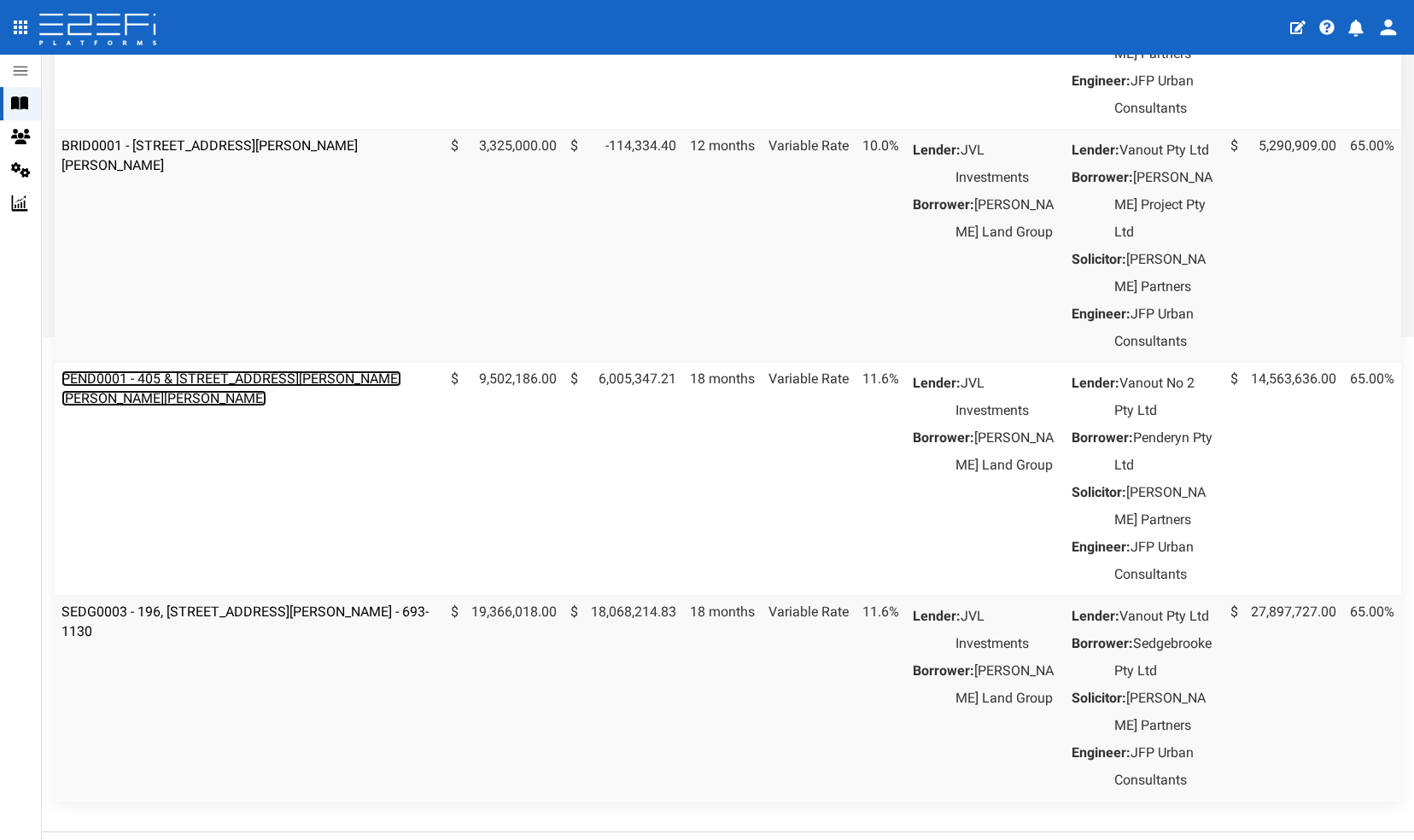
click at [235, 407] on link "PEND0001 - 405 & [STREET_ADDRESS][PERSON_NAME][PERSON_NAME][PERSON_NAME]" at bounding box center [231, 388] width 340 height 36
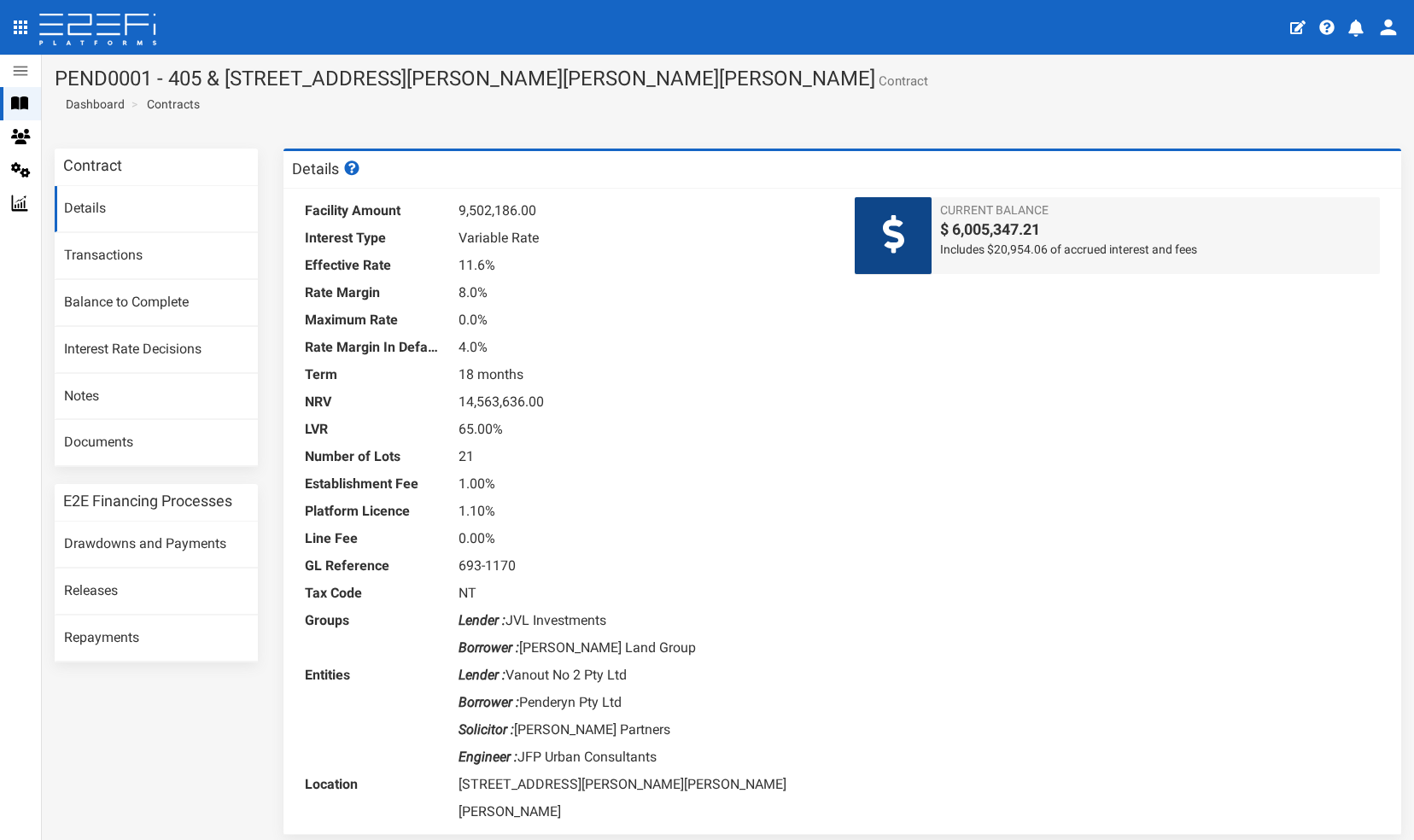
scroll to position [34, 0]
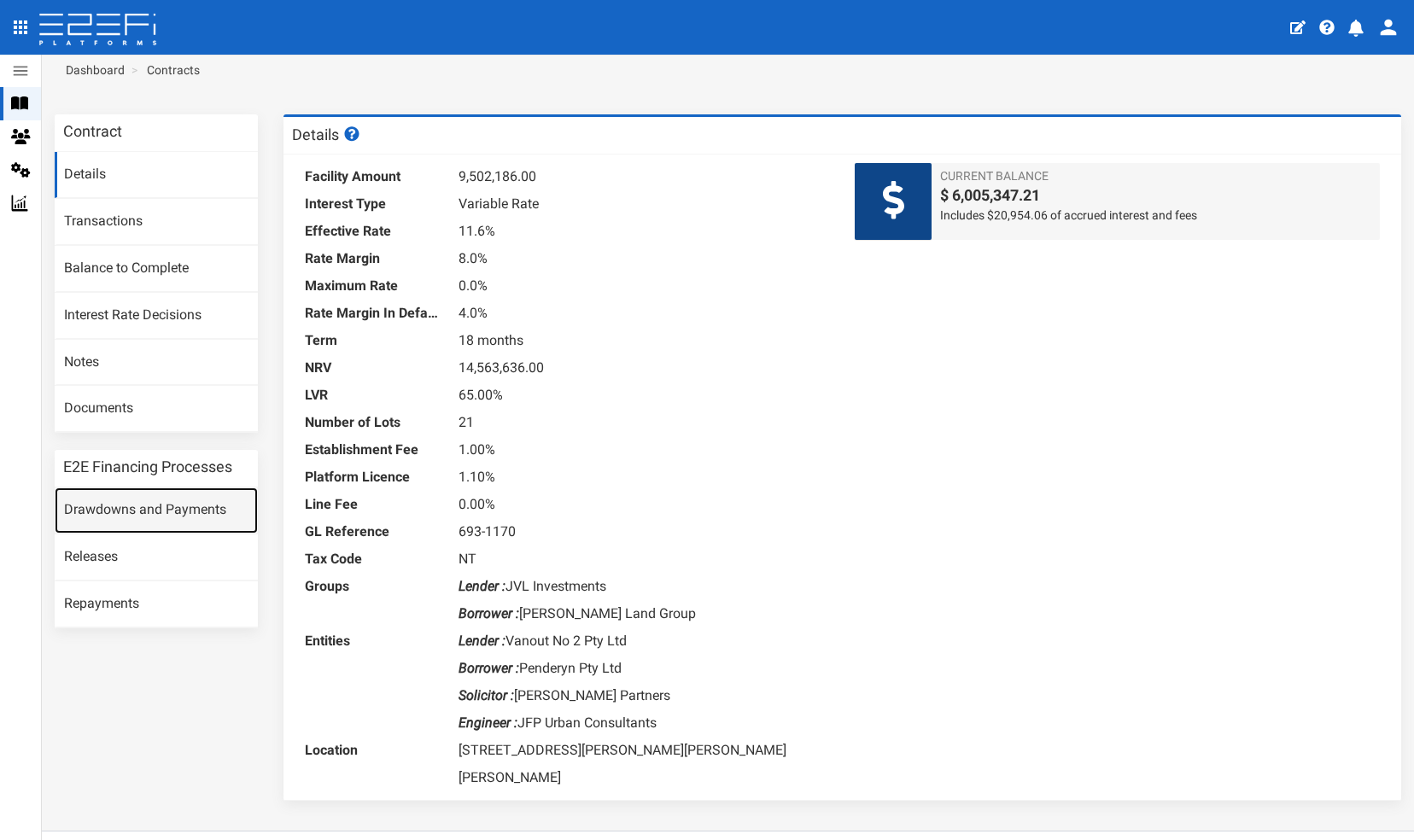
click at [110, 504] on link "Drawdowns and Payments" at bounding box center [156, 511] width 203 height 46
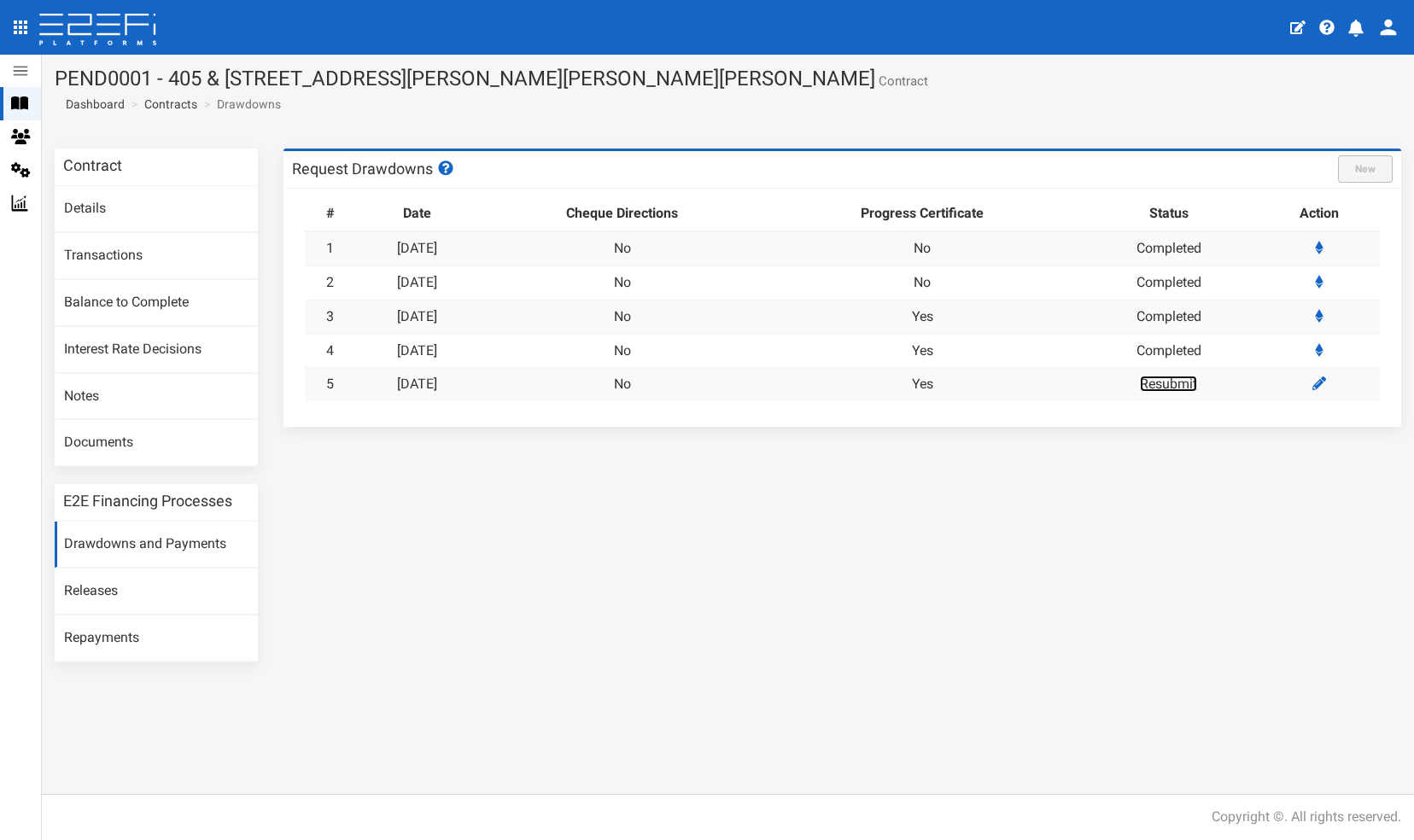
click at [1183, 385] on link "Resubmit" at bounding box center [1169, 384] width 57 height 16
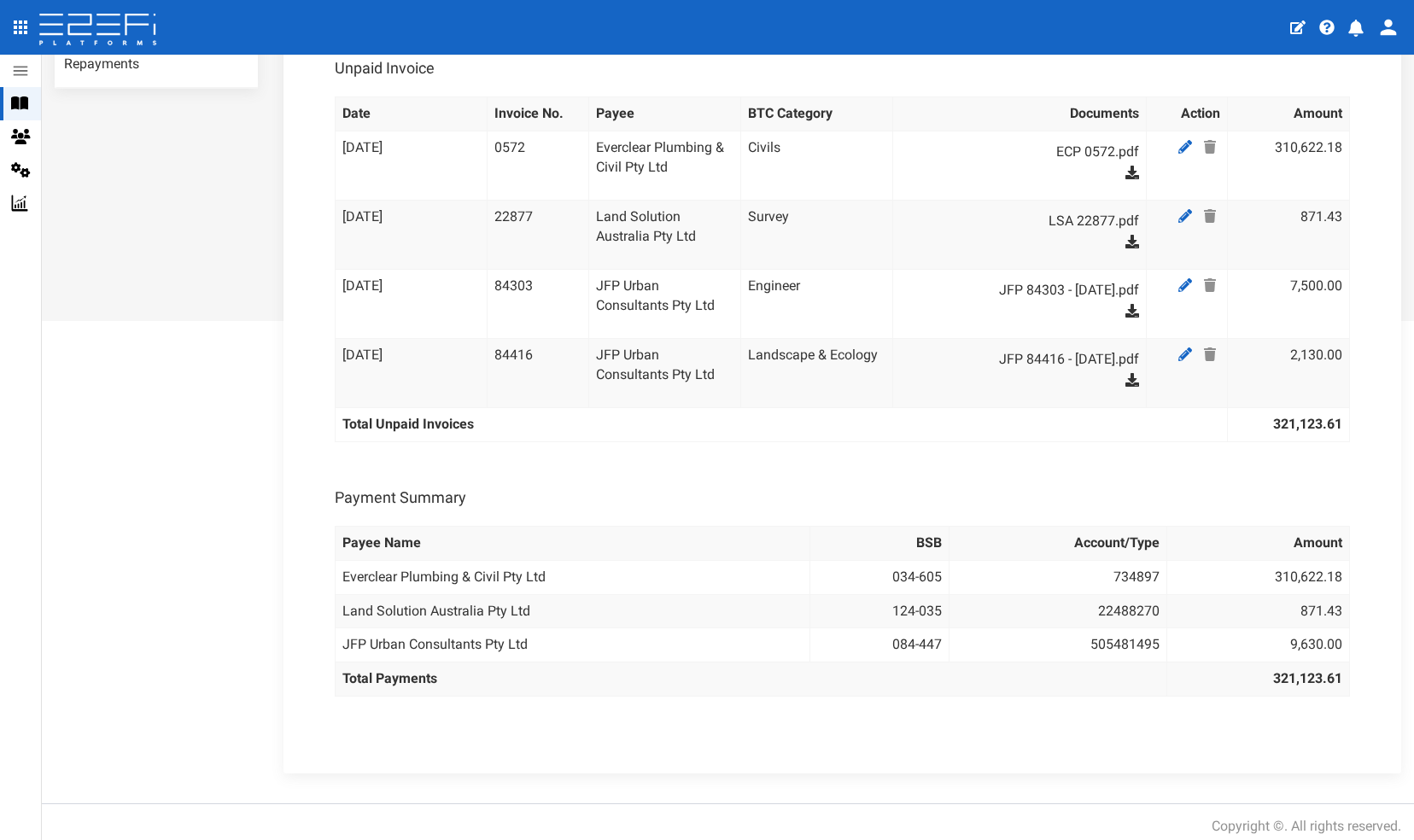
scroll to position [578, 0]
